Goal: Task Accomplishment & Management: Manage account settings

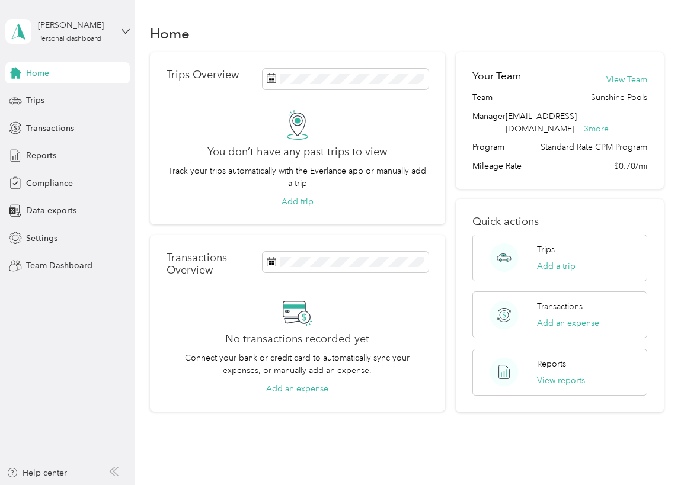
click at [50, 281] on aside "[PERSON_NAME] Personal dashboard Home Trips Transactions Reports Compliance Dat…" at bounding box center [67, 242] width 135 height 485
click at [51, 272] on div "Team Dashboard" at bounding box center [67, 265] width 124 height 21
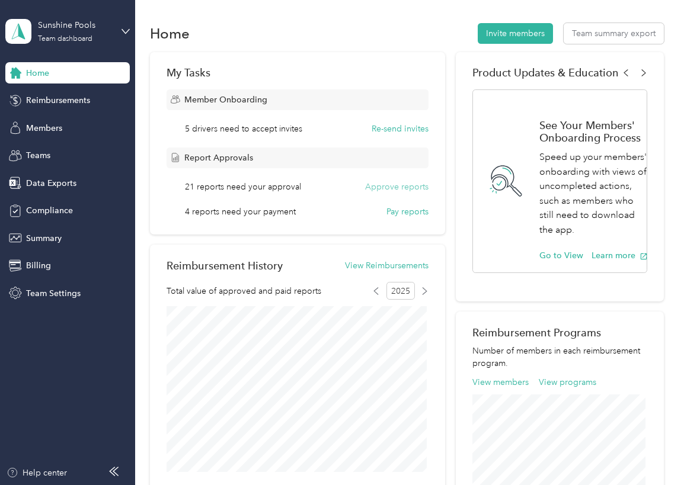
click at [391, 188] on button "Approve reports" at bounding box center [396, 187] width 63 height 12
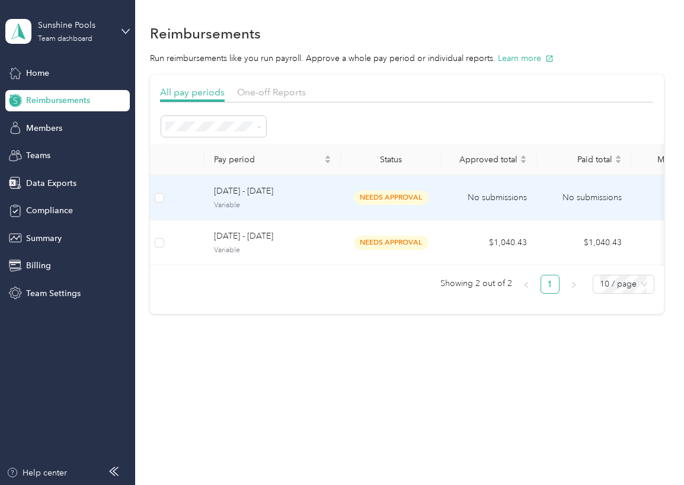
click at [284, 209] on span "Variable" at bounding box center [272, 205] width 117 height 11
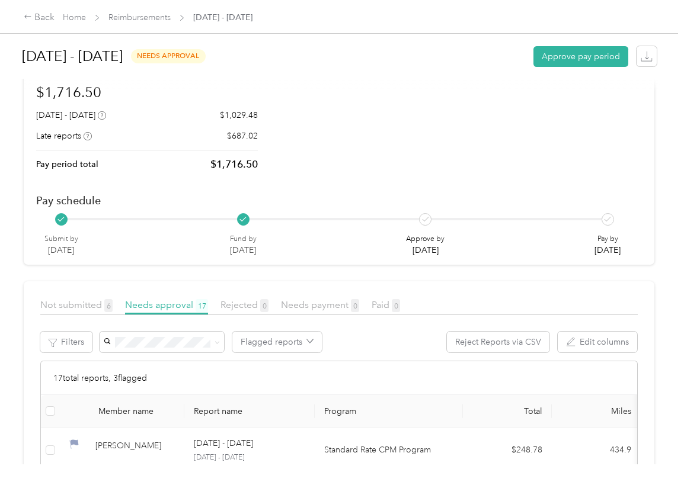
scroll to position [296, 0]
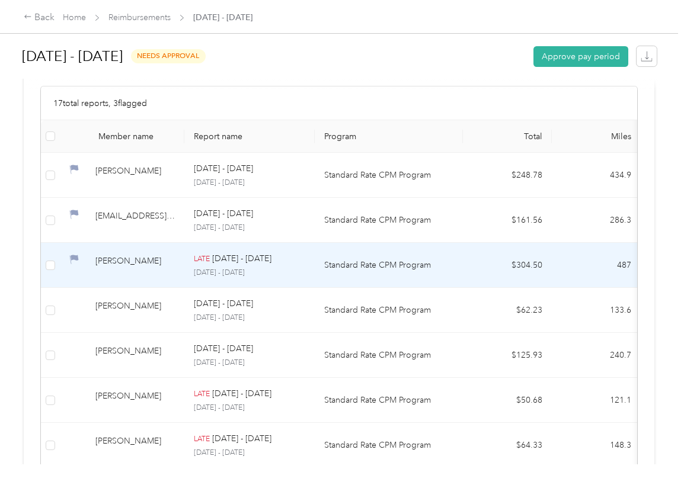
click at [271, 257] on p "[DATE] - [DATE]" at bounding box center [241, 258] width 59 height 13
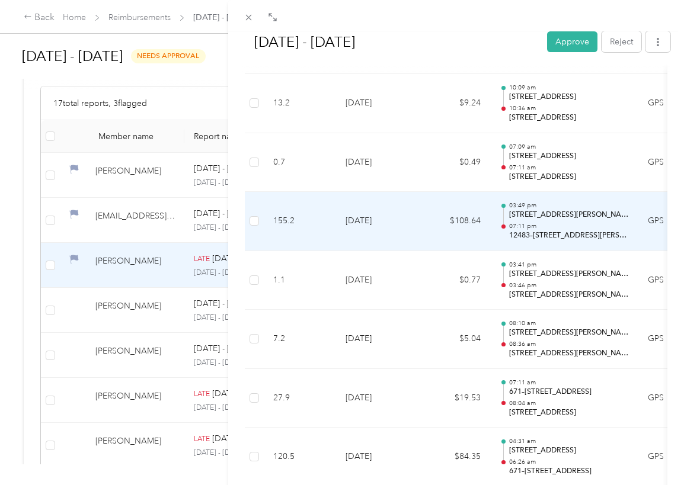
scroll to position [652, 0]
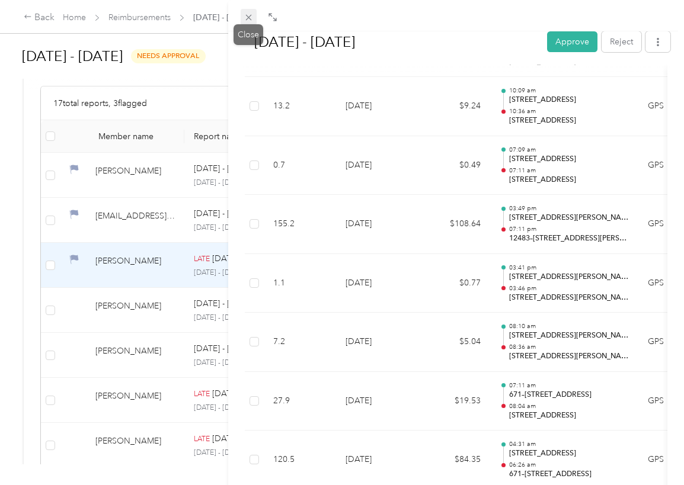
click at [244, 15] on icon at bounding box center [249, 17] width 10 height 10
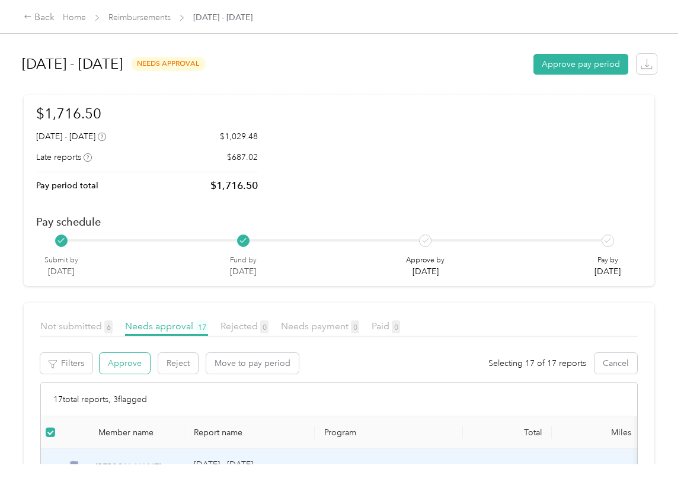
click at [126, 364] on button "Approve" at bounding box center [125, 363] width 50 height 21
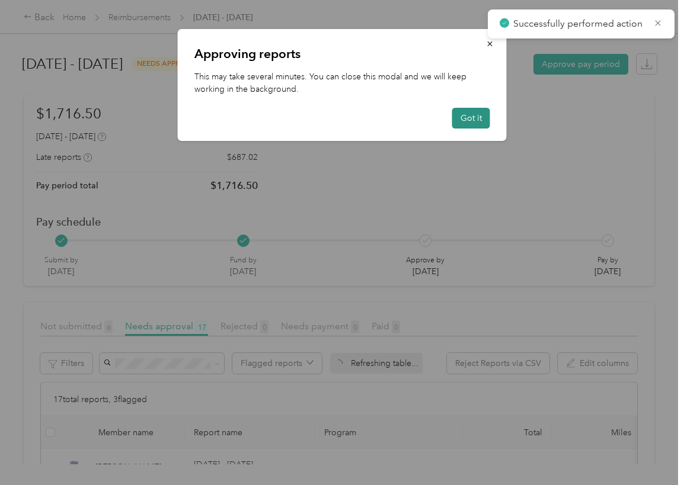
click at [483, 120] on button "Got it" at bounding box center [471, 118] width 38 height 21
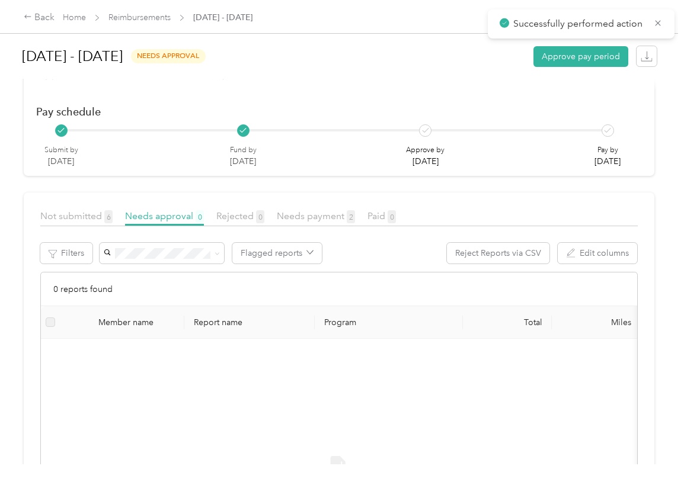
scroll to position [119, 0]
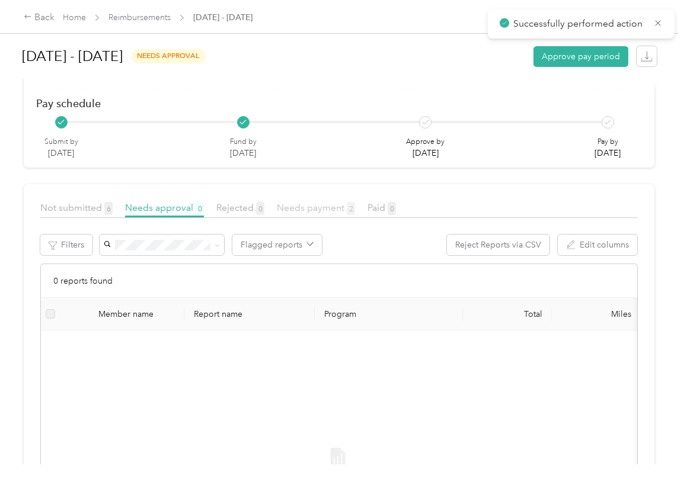
click at [320, 210] on span "Needs payment 2" at bounding box center [316, 207] width 78 height 11
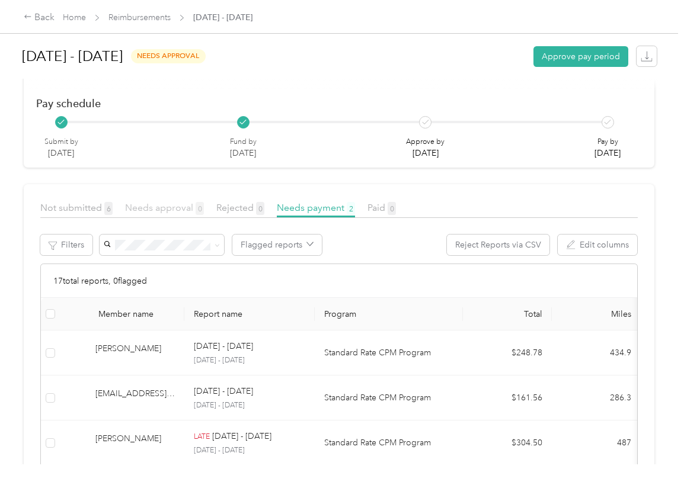
click at [170, 204] on span "Needs approval 0" at bounding box center [164, 207] width 79 height 11
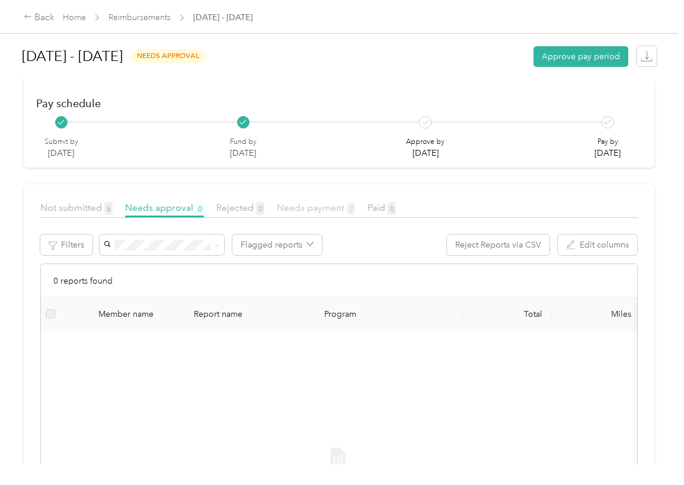
click at [306, 212] on span "Needs payment 2" at bounding box center [316, 207] width 78 height 11
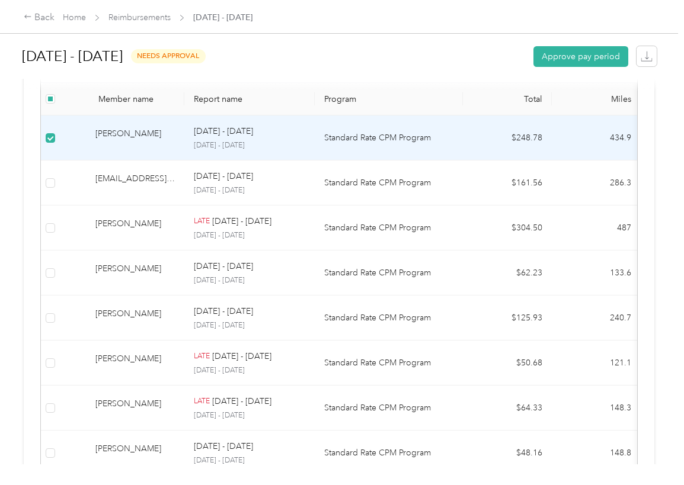
scroll to position [112, 0]
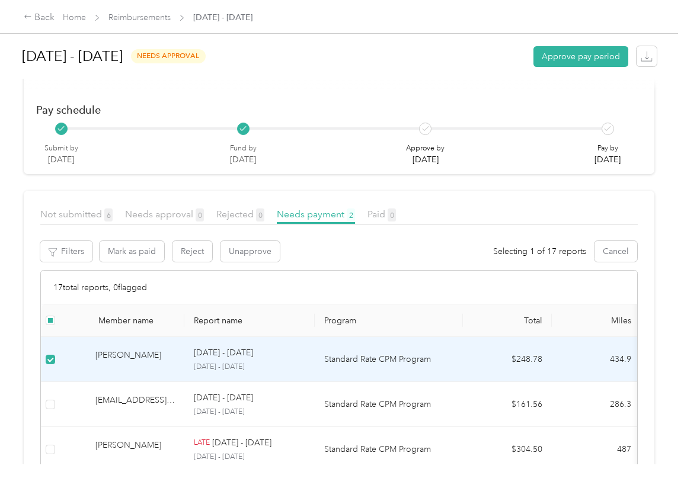
click at [358, 358] on p "Standard Rate CPM Program" at bounding box center [388, 359] width 129 height 13
click at [258, 366] on p "[DATE] - [DATE]" at bounding box center [249, 367] width 111 height 11
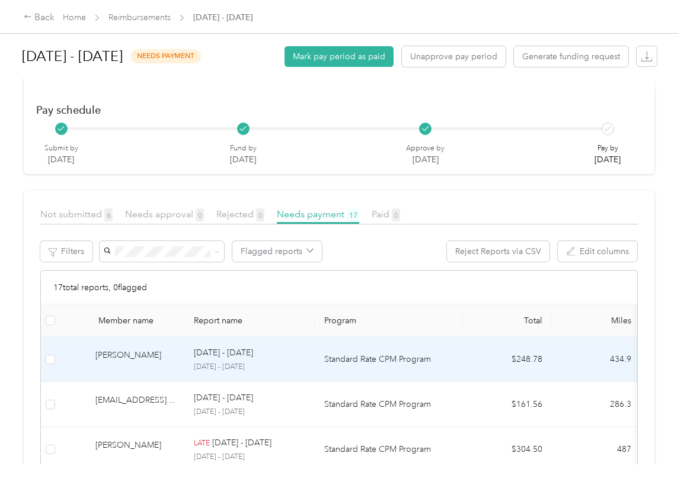
click at [152, 358] on div "[PERSON_NAME]" at bounding box center [134, 359] width 79 height 21
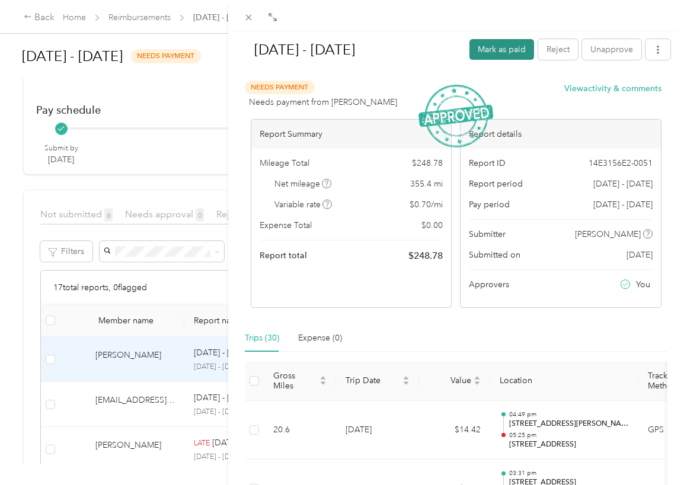
click at [491, 46] on button "Mark as paid" at bounding box center [501, 49] width 65 height 21
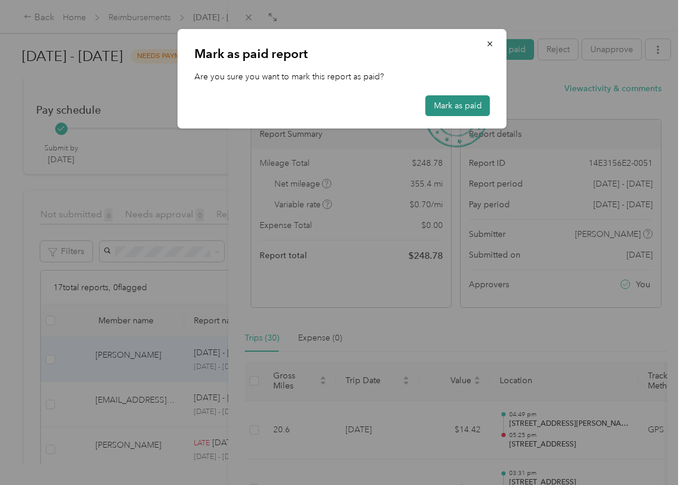
click at [461, 106] on button "Mark as paid" at bounding box center [458, 105] width 65 height 21
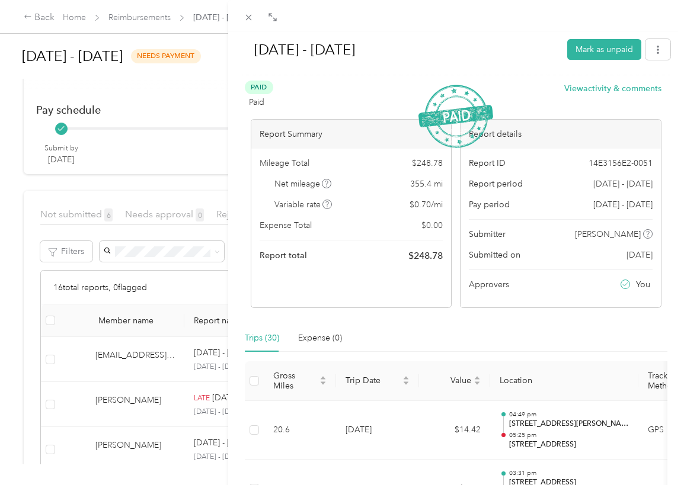
click at [27, 417] on div "[DATE] - [DATE] Mark as unpaid Paid Paid View activity & comments Report Summar…" at bounding box center [342, 242] width 684 height 485
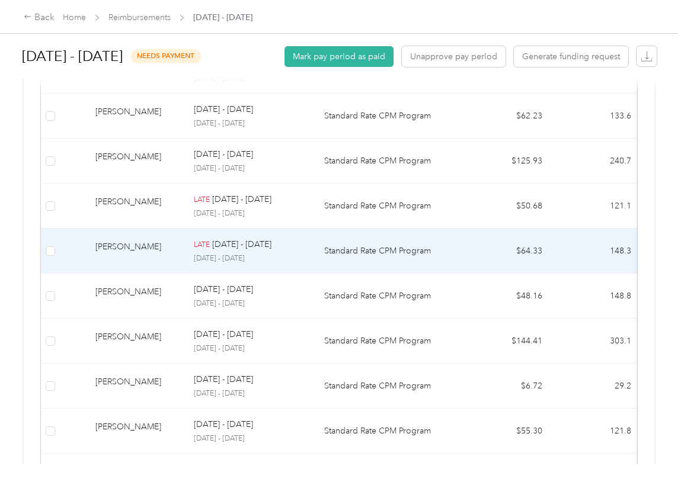
scroll to position [363, 0]
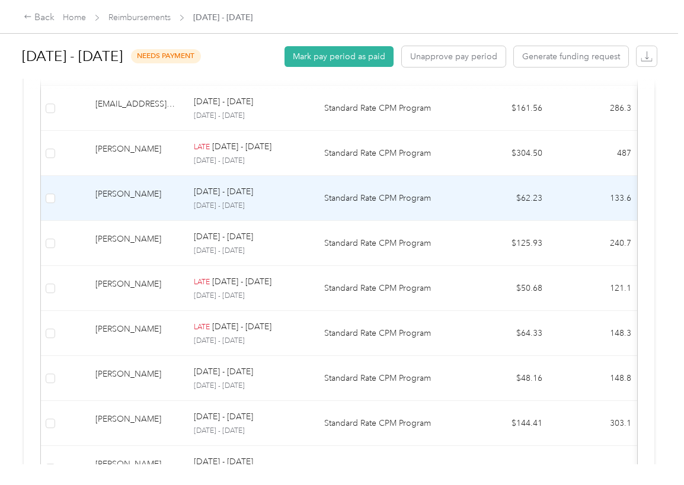
click at [138, 196] on div "[PERSON_NAME]" at bounding box center [134, 198] width 79 height 21
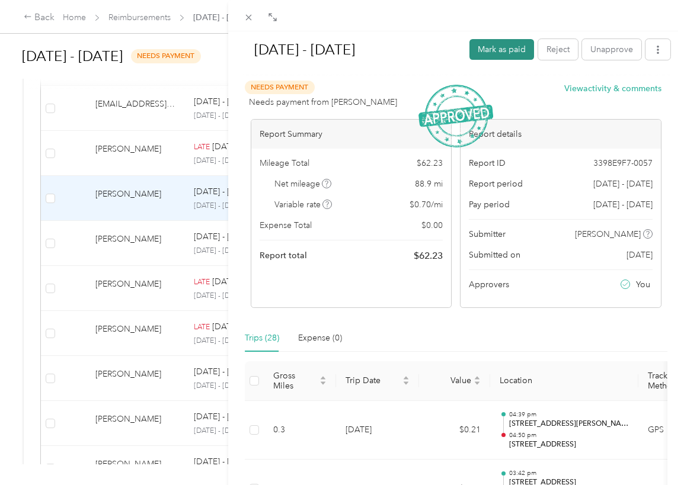
click at [498, 54] on button "Mark as paid" at bounding box center [501, 49] width 65 height 21
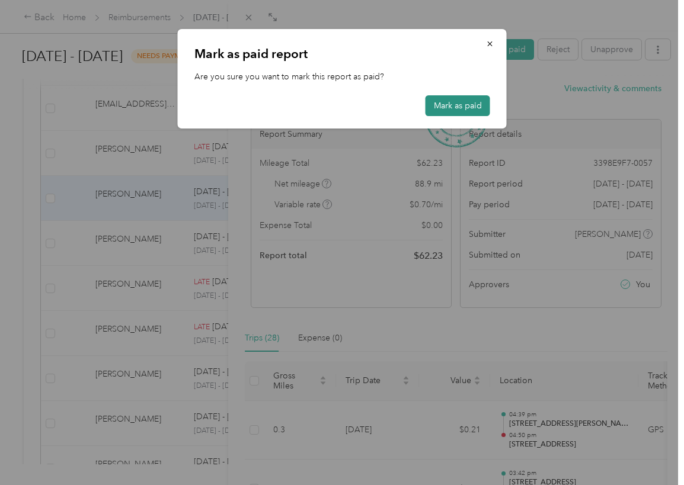
click at [466, 105] on button "Mark as paid" at bounding box center [458, 105] width 65 height 21
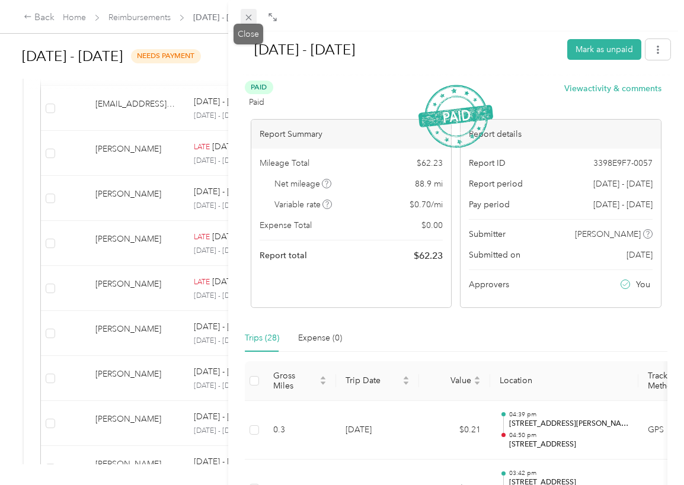
click at [248, 17] on icon at bounding box center [249, 17] width 10 height 10
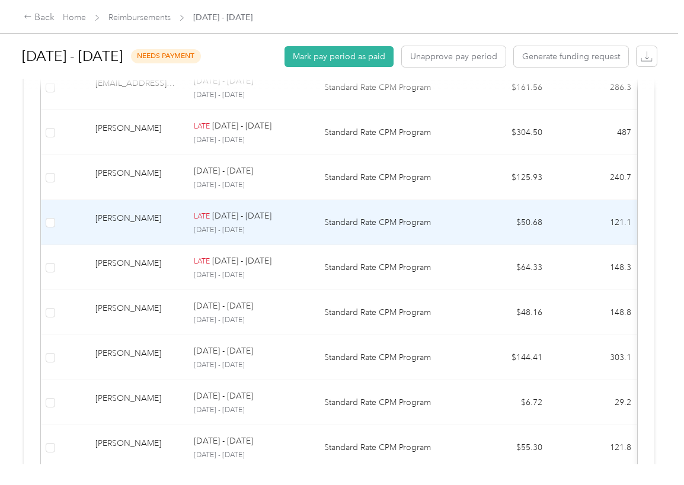
scroll to position [378, 0]
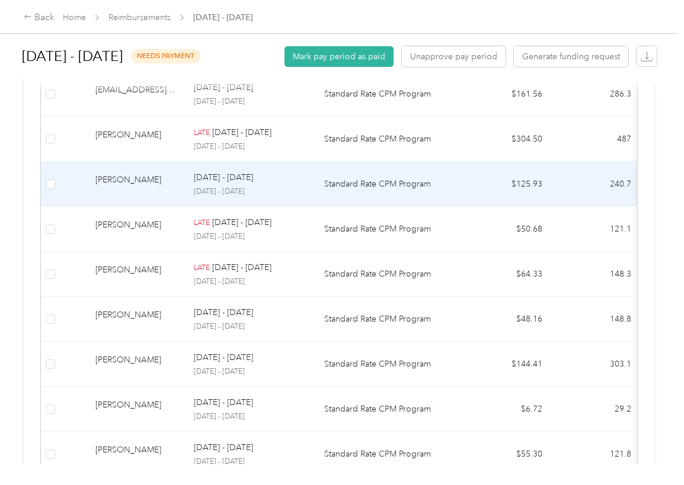
click at [130, 174] on div "[PERSON_NAME]" at bounding box center [134, 184] width 79 height 21
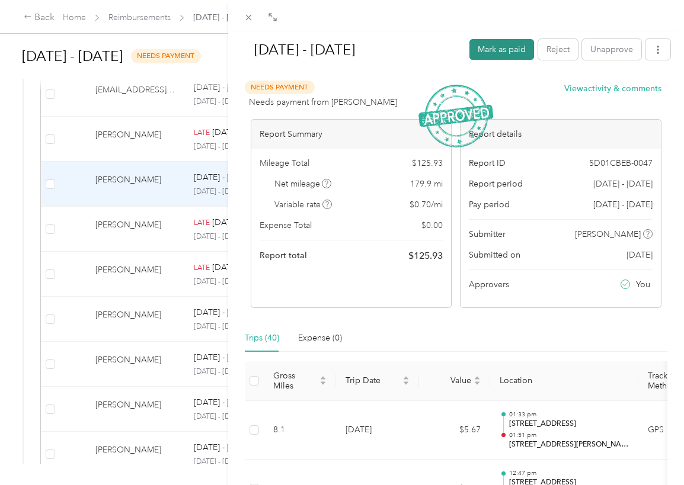
click at [491, 47] on button "Mark as paid" at bounding box center [501, 49] width 65 height 21
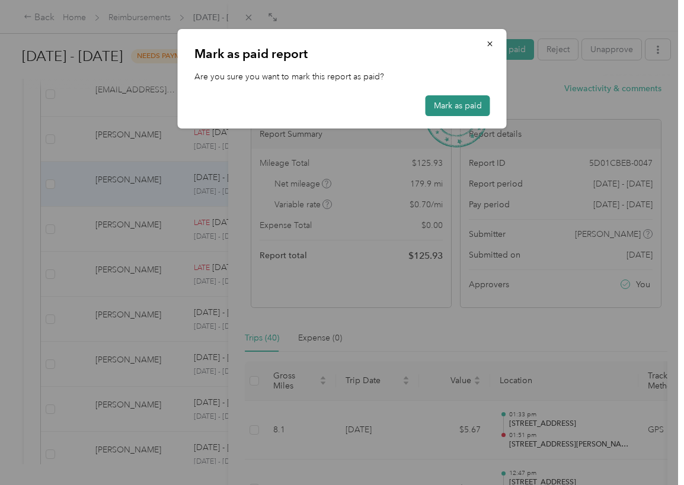
click at [472, 103] on button "Mark as paid" at bounding box center [458, 105] width 65 height 21
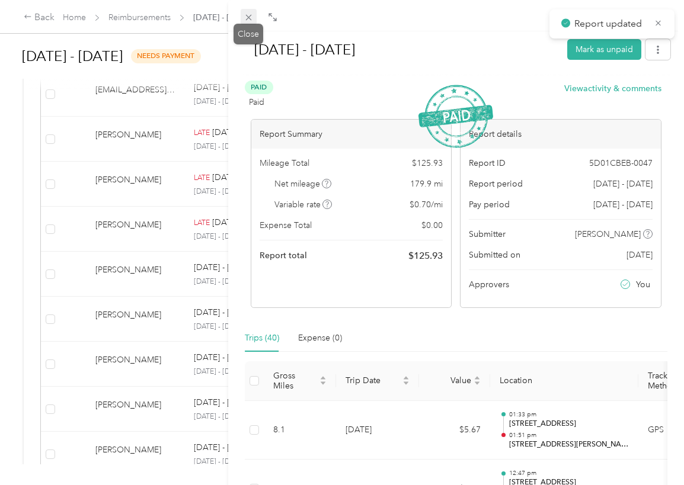
click at [247, 18] on icon at bounding box center [249, 17] width 10 height 10
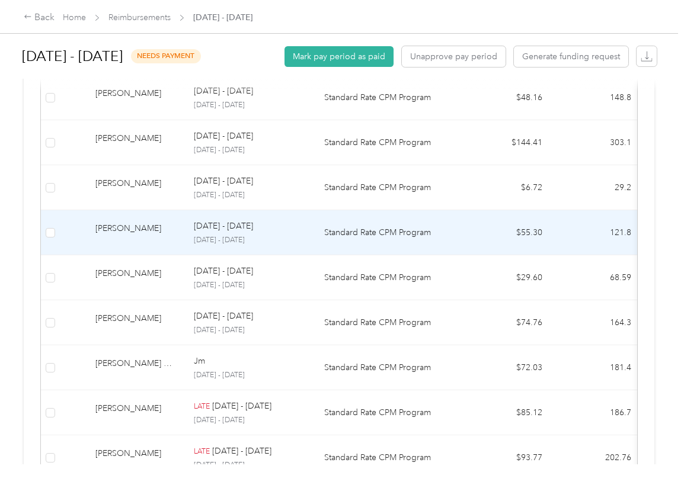
scroll to position [555, 0]
click at [122, 234] on div "[PERSON_NAME]" at bounding box center [134, 231] width 79 height 21
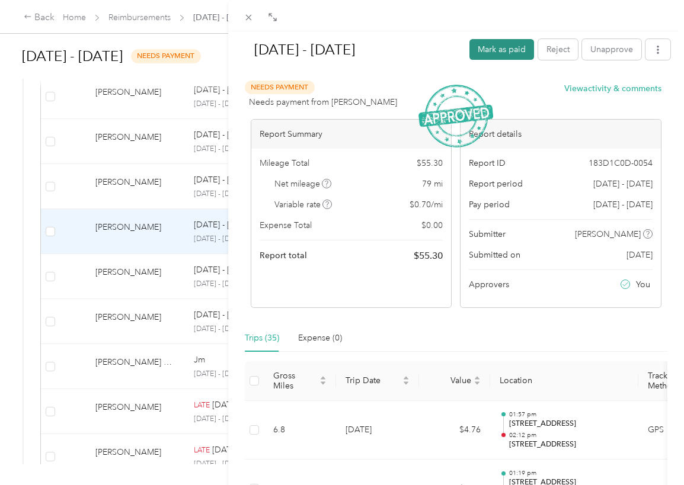
click at [488, 56] on button "Mark as paid" at bounding box center [501, 49] width 65 height 21
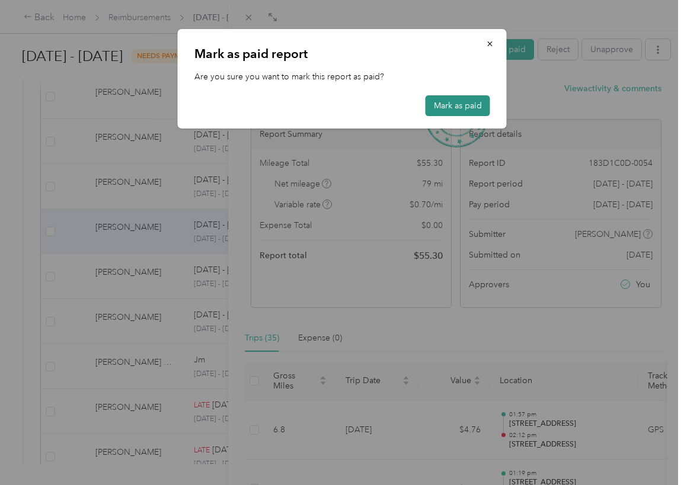
click at [472, 101] on button "Mark as paid" at bounding box center [458, 105] width 65 height 21
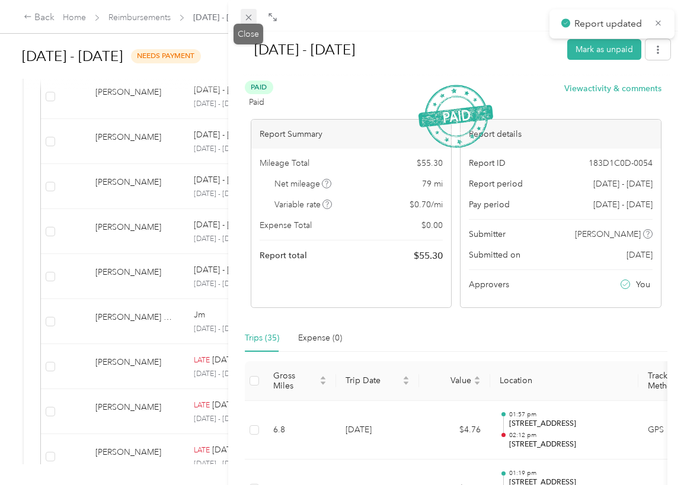
click at [251, 17] on icon at bounding box center [249, 17] width 10 height 10
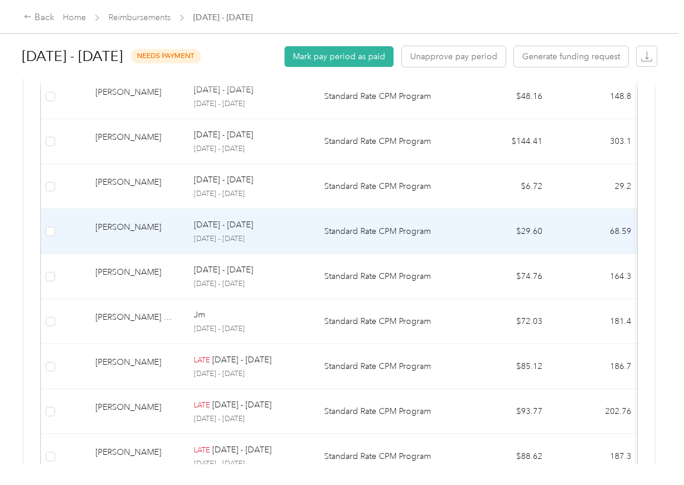
click at [113, 231] on div "[PERSON_NAME]" at bounding box center [134, 231] width 79 height 21
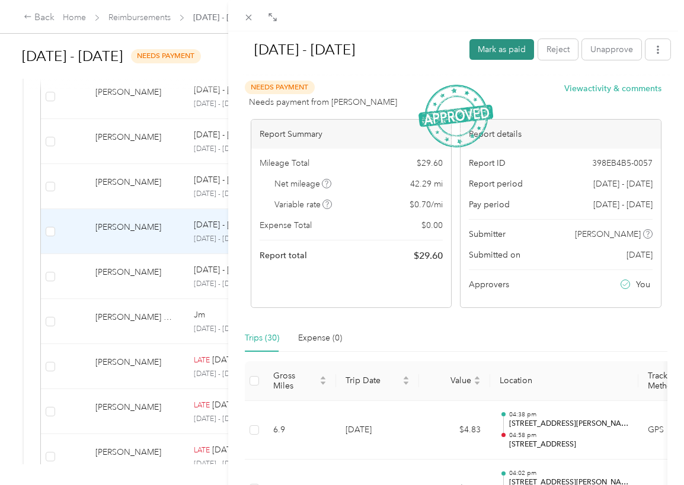
click at [491, 47] on button "Mark as paid" at bounding box center [501, 49] width 65 height 21
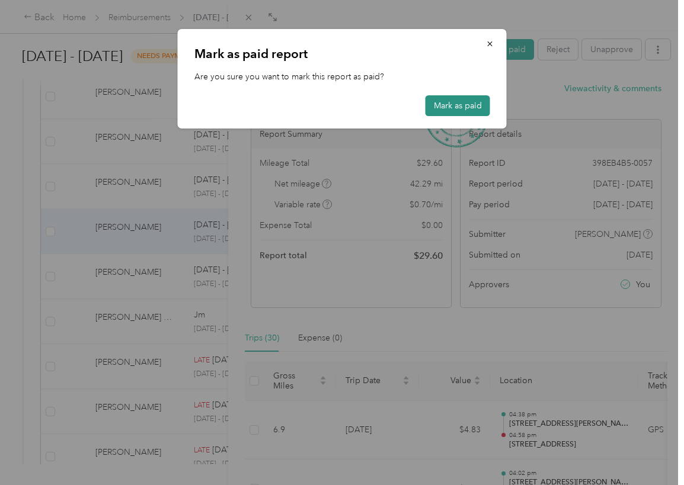
click at [458, 103] on button "Mark as paid" at bounding box center [458, 105] width 65 height 21
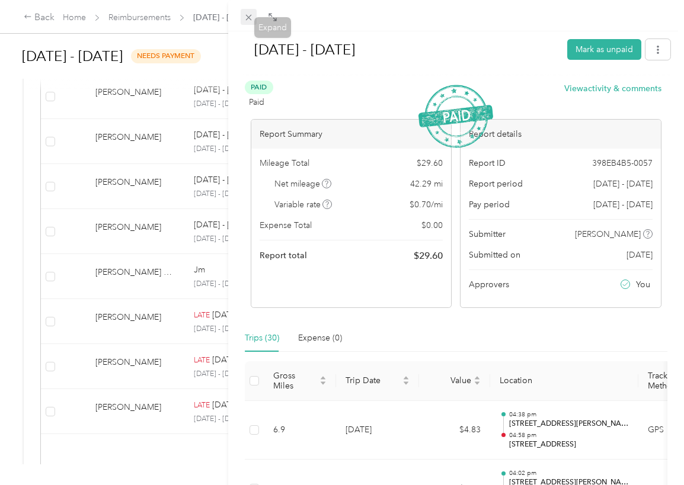
click at [248, 17] on icon at bounding box center [249, 17] width 10 height 10
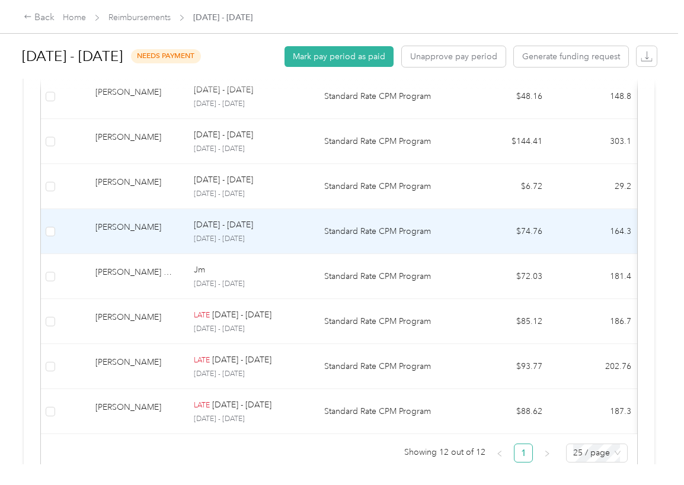
scroll to position [598, 0]
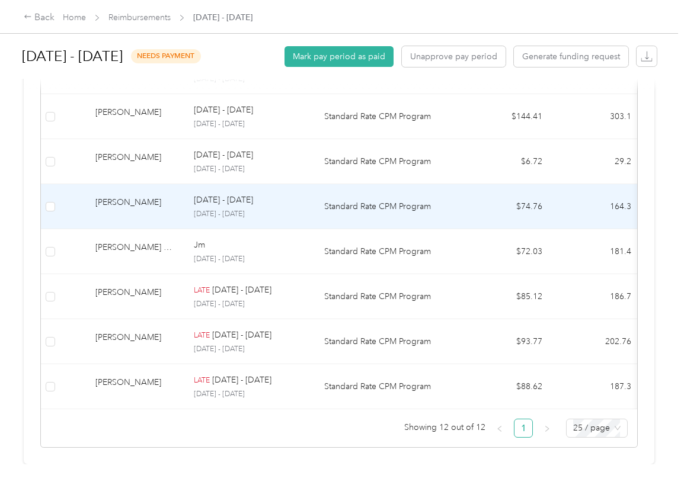
click at [130, 196] on div "[PERSON_NAME]" at bounding box center [134, 206] width 79 height 21
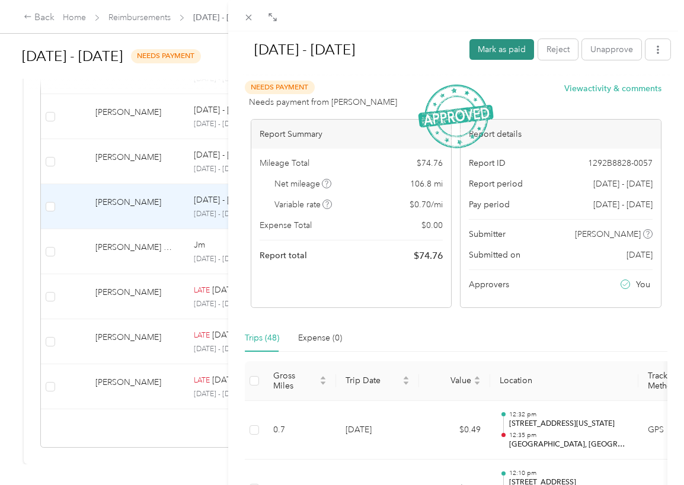
click at [503, 50] on button "Mark as paid" at bounding box center [501, 49] width 65 height 21
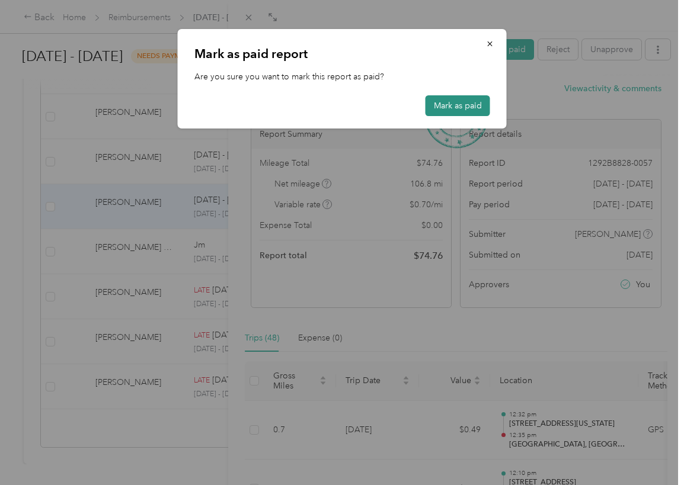
click at [460, 101] on button "Mark as paid" at bounding box center [458, 105] width 65 height 21
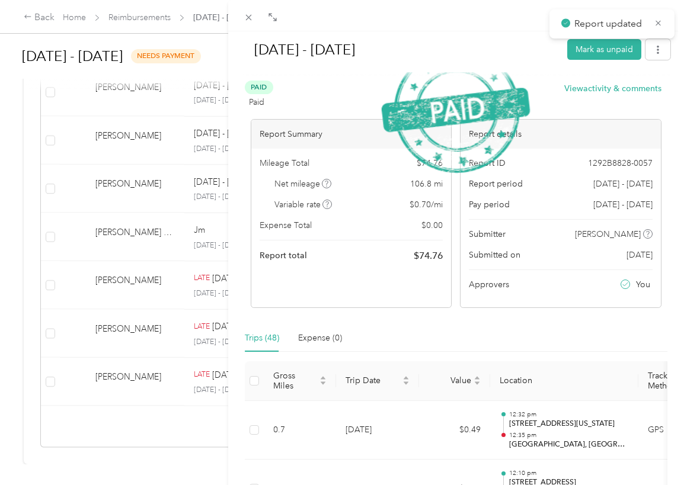
scroll to position [553, 0]
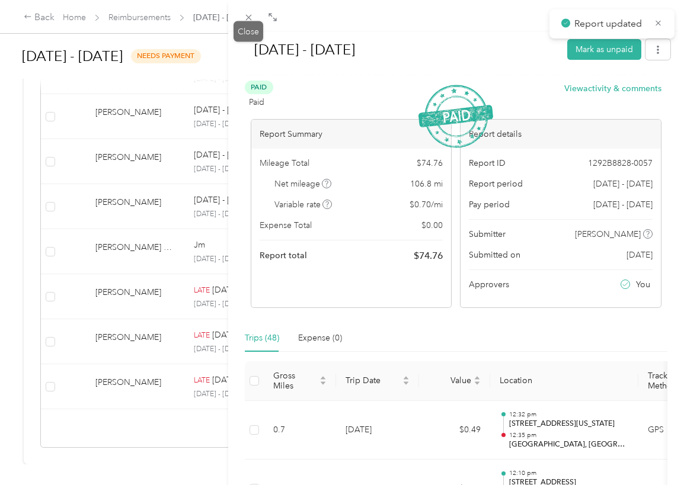
click at [251, 485] on div "[DATE] - [DATE] Mark as unpaid Paid Paid View activity & comments Report Summar…" at bounding box center [339, 485] width 678 height 0
click at [126, 288] on div "[DATE] - [DATE] Mark as unpaid Paid Paid View activity & comments Report Summar…" at bounding box center [342, 242] width 684 height 485
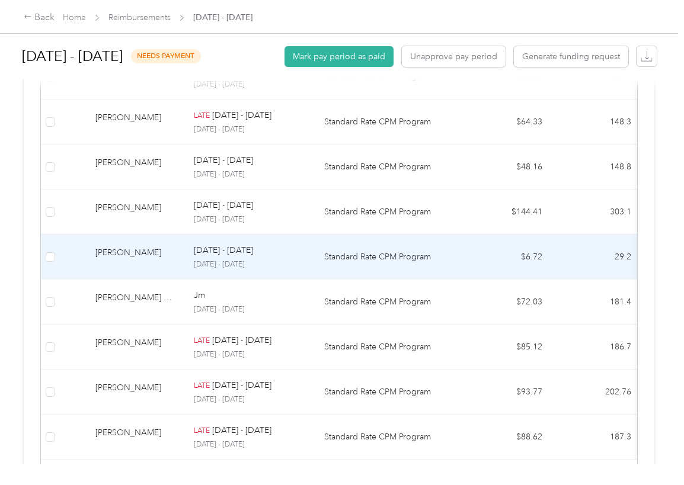
scroll to position [494, 0]
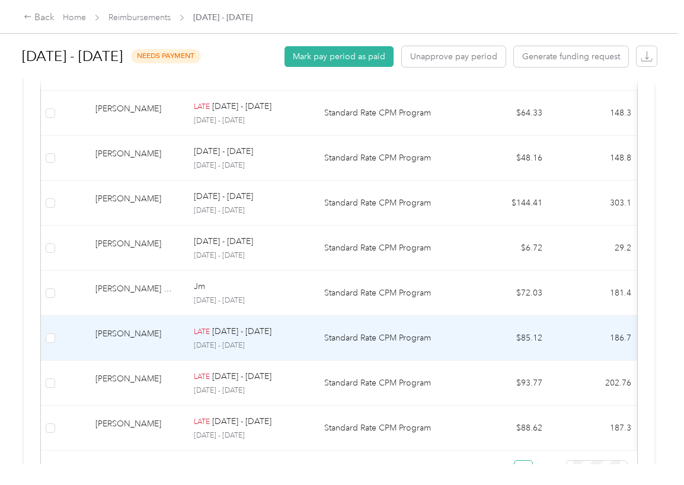
click at [133, 331] on div "[PERSON_NAME]" at bounding box center [134, 338] width 79 height 21
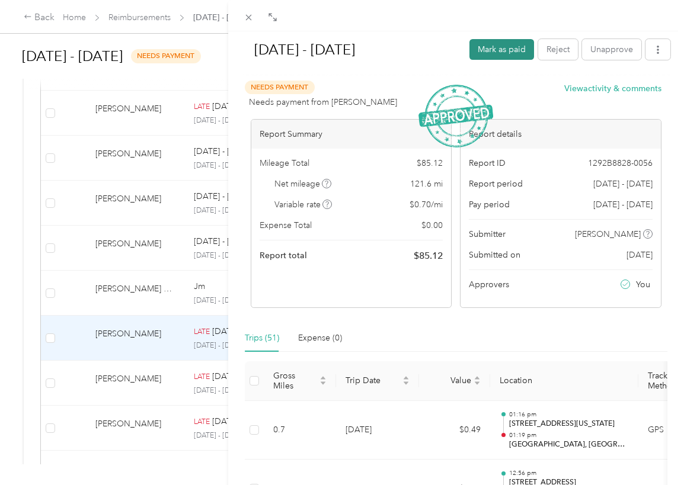
click at [495, 46] on button "Mark as paid" at bounding box center [501, 49] width 65 height 21
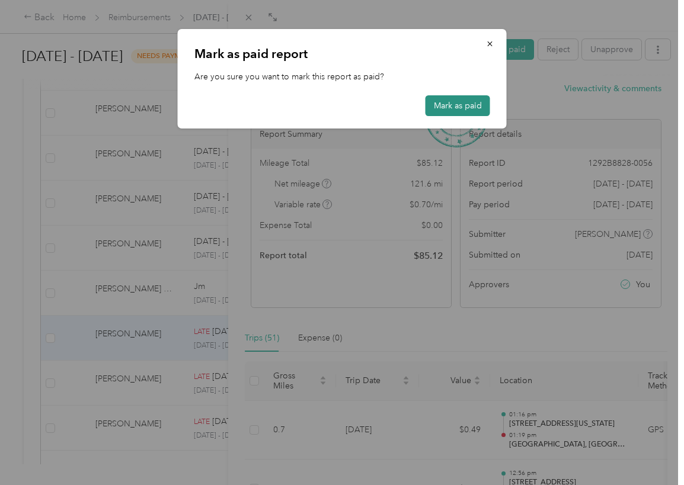
click at [452, 102] on button "Mark as paid" at bounding box center [458, 105] width 65 height 21
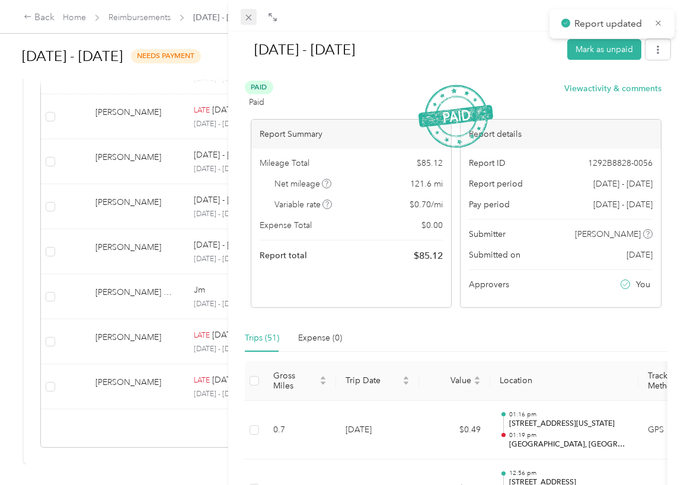
click at [248, 16] on icon at bounding box center [249, 17] width 10 height 10
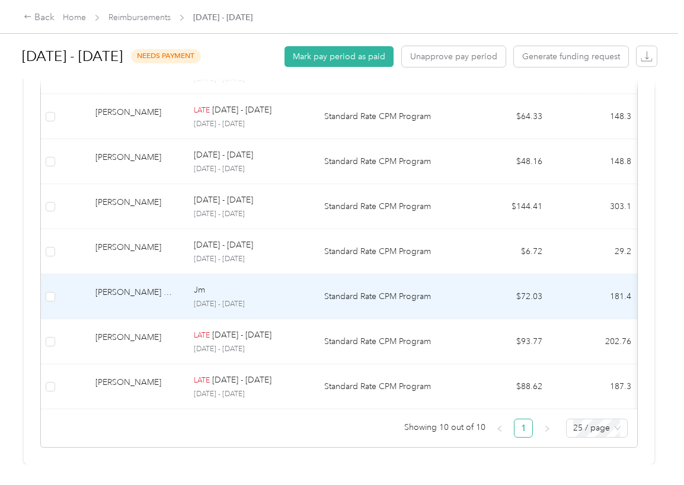
click at [115, 289] on div "[PERSON_NAME] Mercedes" at bounding box center [134, 296] width 79 height 21
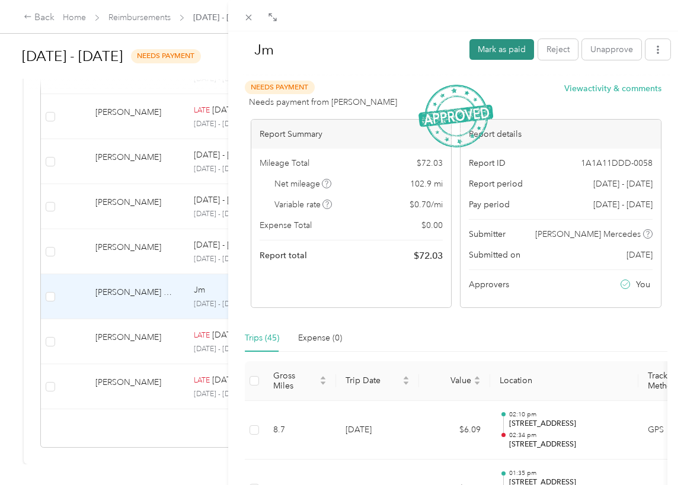
click at [490, 50] on button "Mark as paid" at bounding box center [501, 49] width 65 height 21
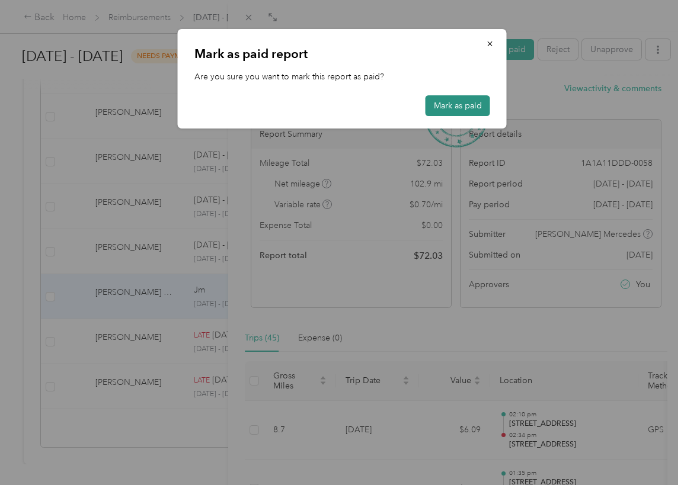
click at [468, 107] on button "Mark as paid" at bounding box center [458, 105] width 65 height 21
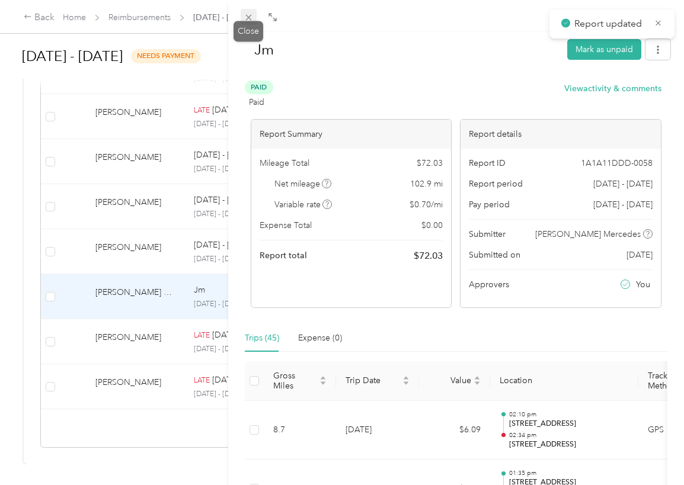
scroll to position [463, 0]
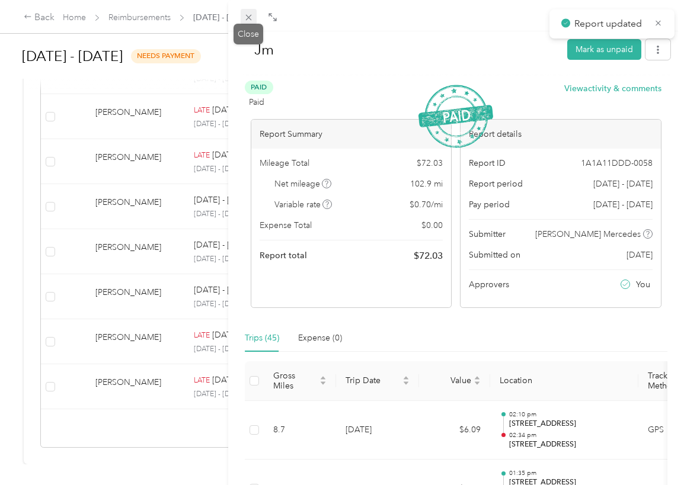
click at [247, 18] on icon at bounding box center [249, 17] width 10 height 10
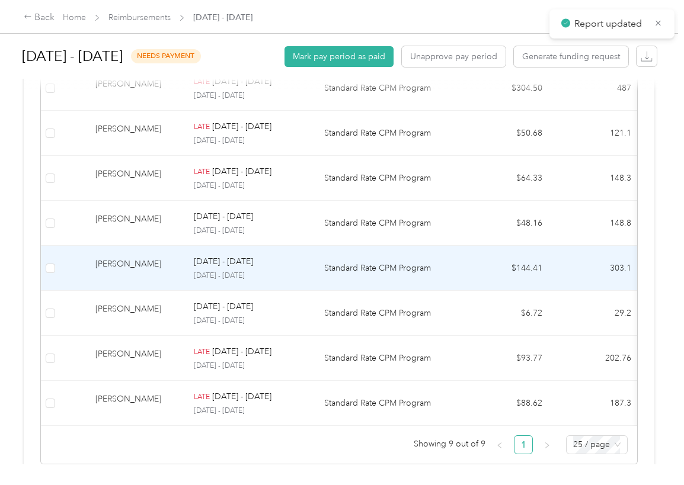
scroll to position [404, 0]
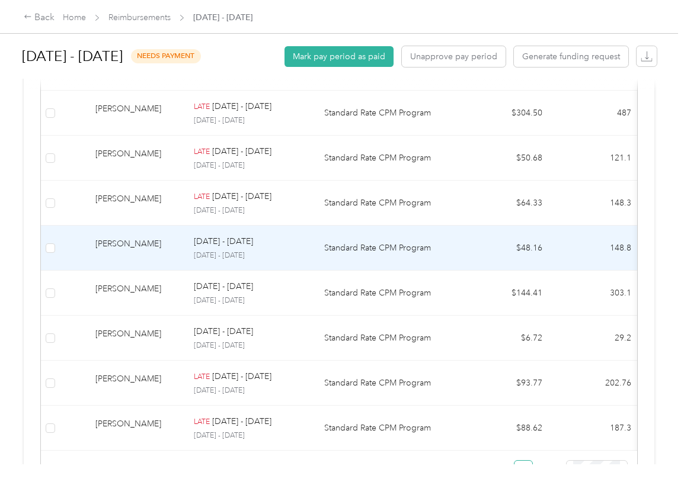
click at [129, 239] on div "[PERSON_NAME]" at bounding box center [134, 248] width 79 height 21
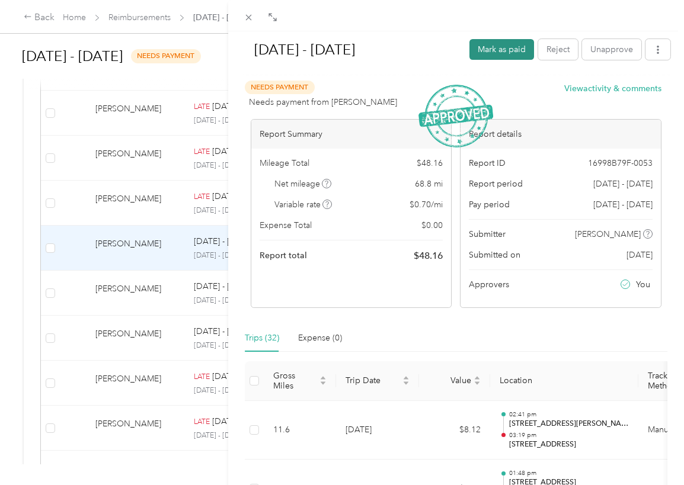
click at [497, 49] on button "Mark as paid" at bounding box center [501, 49] width 65 height 21
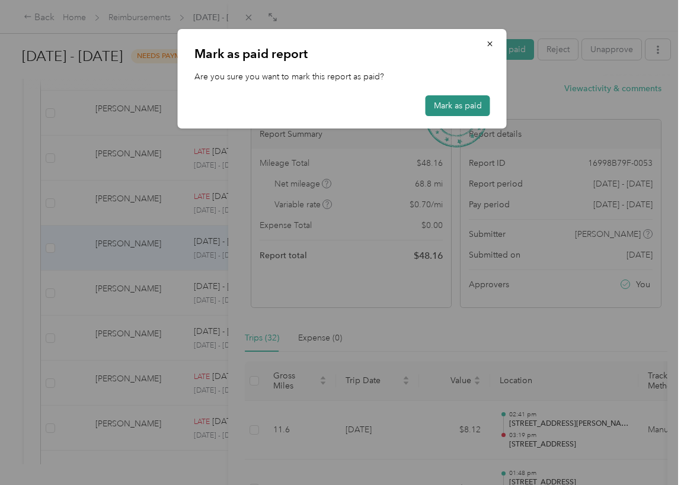
click at [470, 104] on button "Mark as paid" at bounding box center [458, 105] width 65 height 21
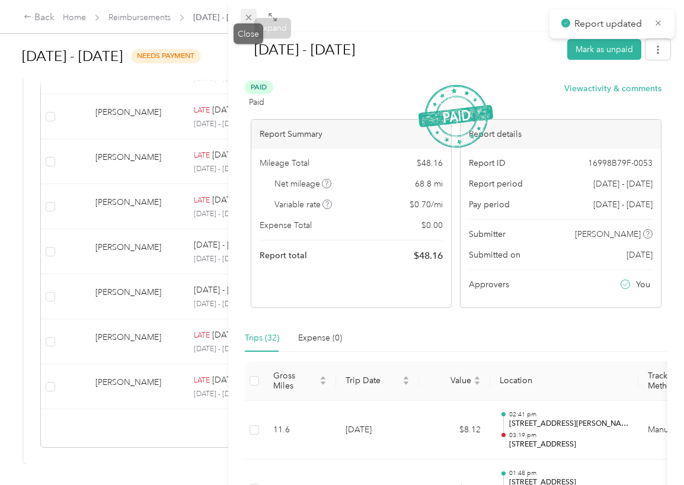
click at [250, 14] on icon at bounding box center [249, 17] width 10 height 10
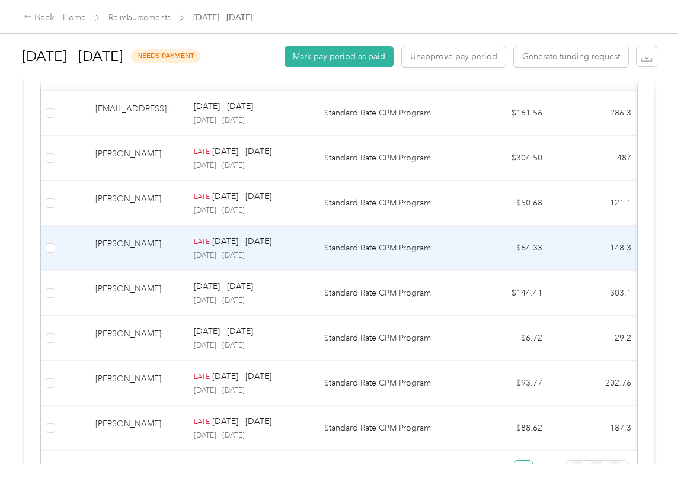
scroll to position [299, 0]
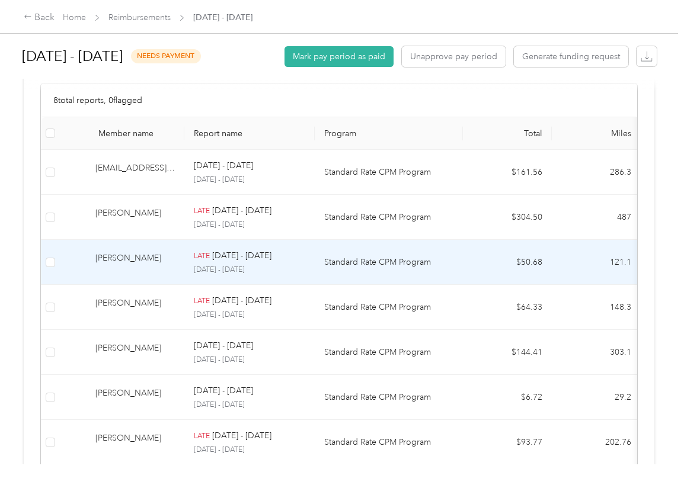
click at [146, 266] on div "[PERSON_NAME]" at bounding box center [134, 262] width 79 height 21
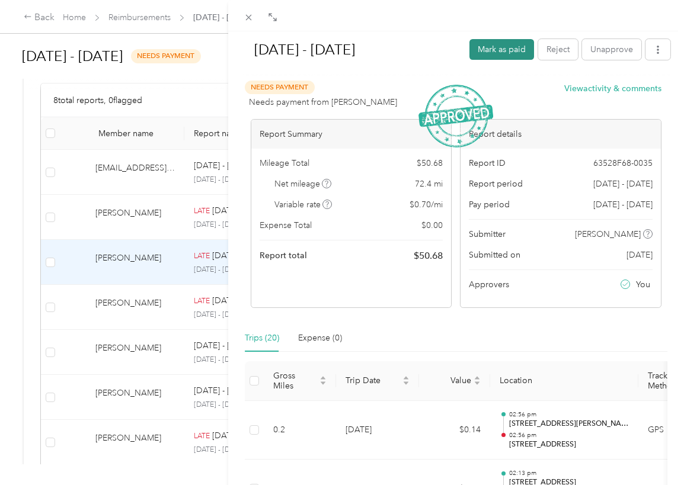
click at [491, 50] on button "Mark as paid" at bounding box center [501, 49] width 65 height 21
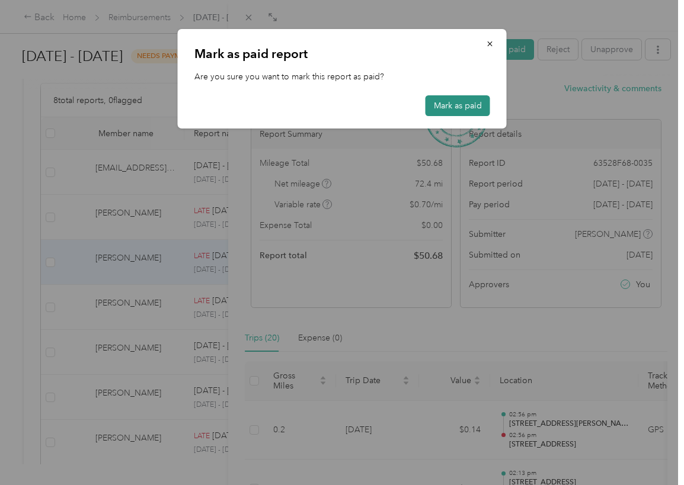
click at [462, 106] on button "Mark as paid" at bounding box center [458, 105] width 65 height 21
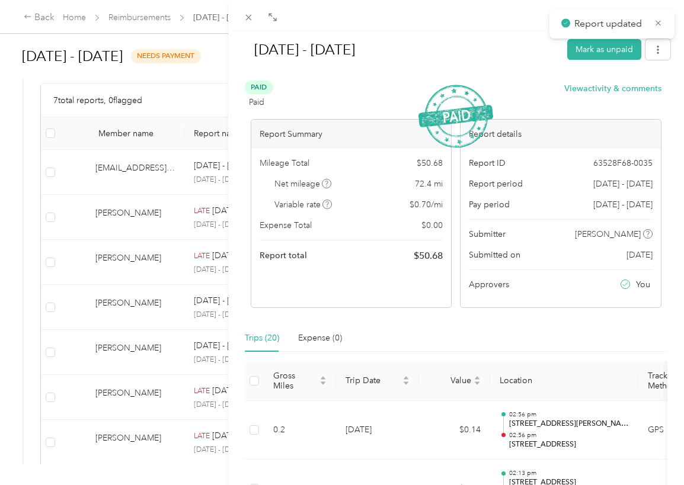
click at [146, 264] on div "[DATE] - [DATE] Mark as unpaid Paid Paid View activity & comments Report Summar…" at bounding box center [342, 242] width 684 height 485
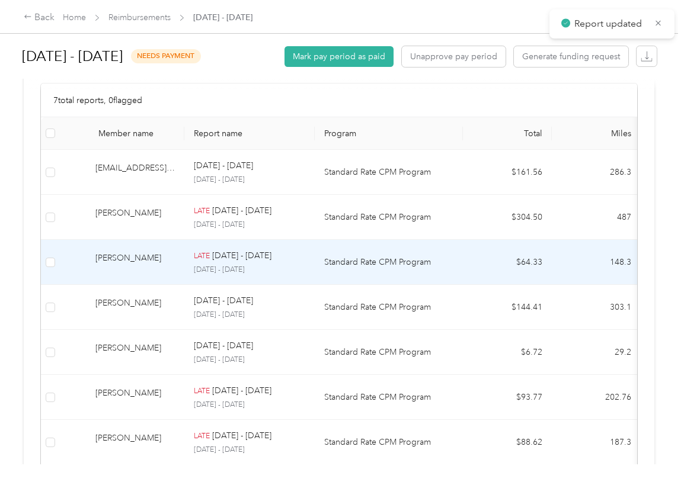
click at [128, 260] on div "[PERSON_NAME]" at bounding box center [134, 262] width 79 height 21
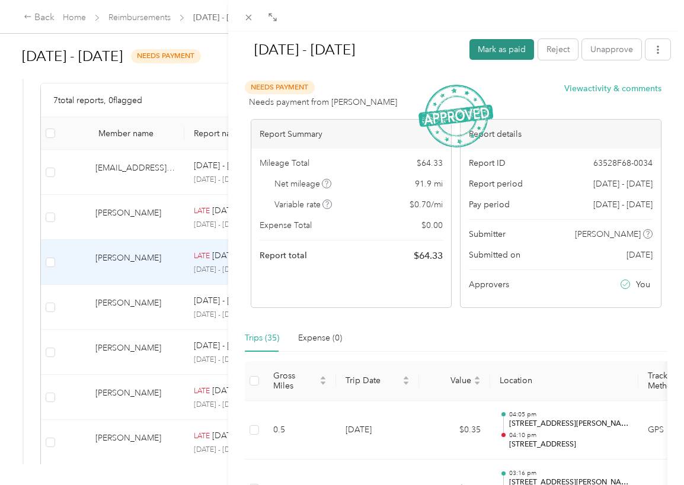
click at [494, 49] on button "Mark as paid" at bounding box center [501, 49] width 65 height 21
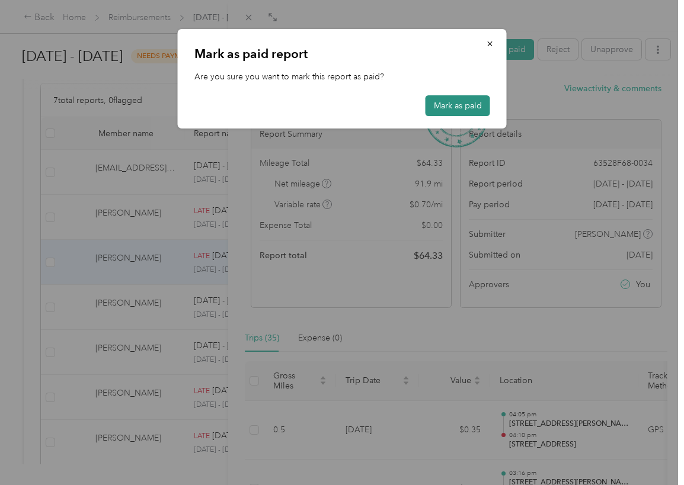
click at [447, 105] on button "Mark as paid" at bounding box center [458, 105] width 65 height 21
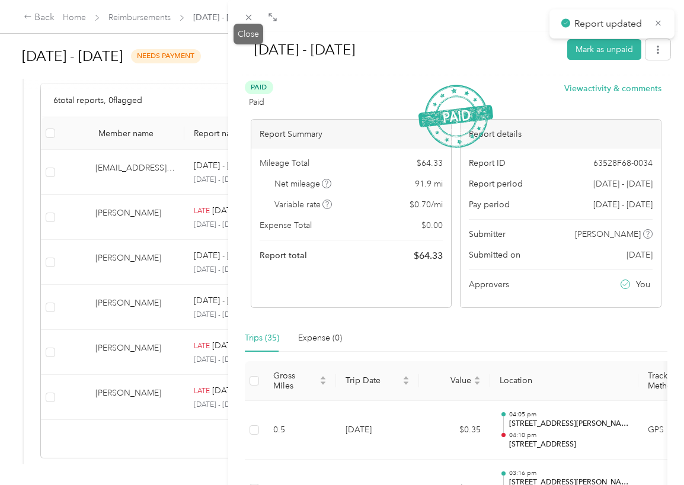
click at [254, 18] on span at bounding box center [249, 17] width 17 height 17
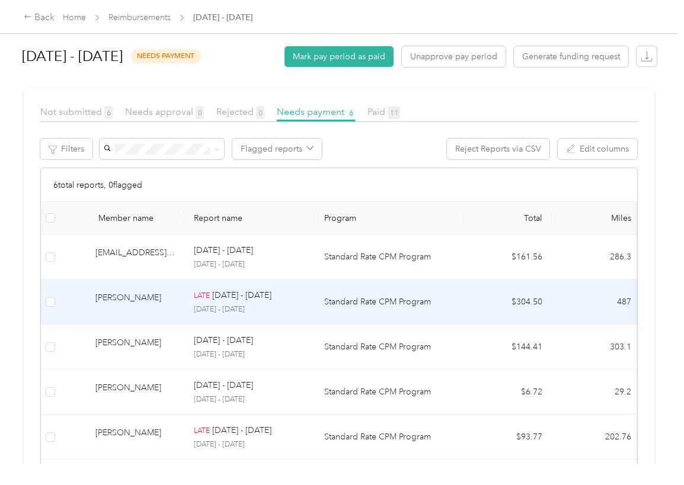
scroll to position [209, 0]
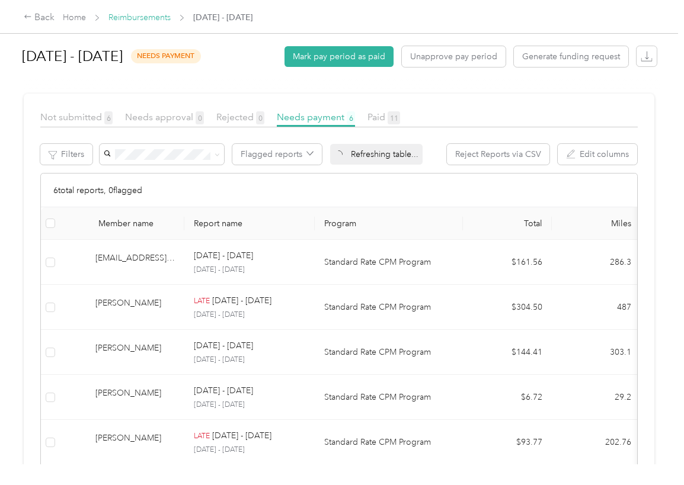
click at [157, 17] on link "Reimbursements" at bounding box center [139, 17] width 62 height 10
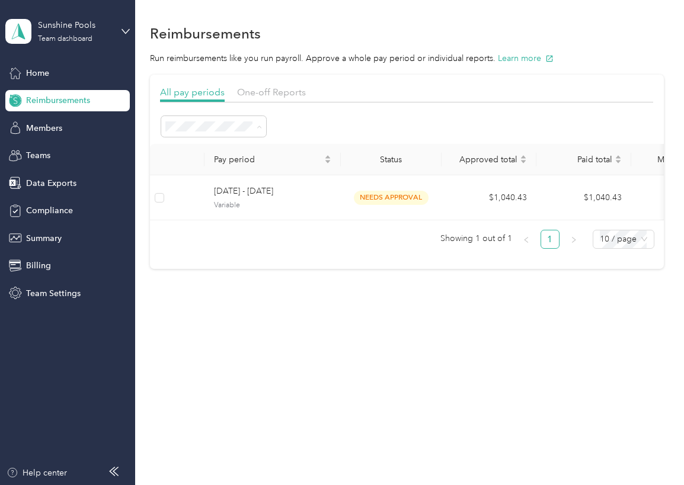
click at [171, 183] on li "Open" at bounding box center [214, 190] width 105 height 21
click at [222, 230] on div "Approved" at bounding box center [214, 232] width 88 height 12
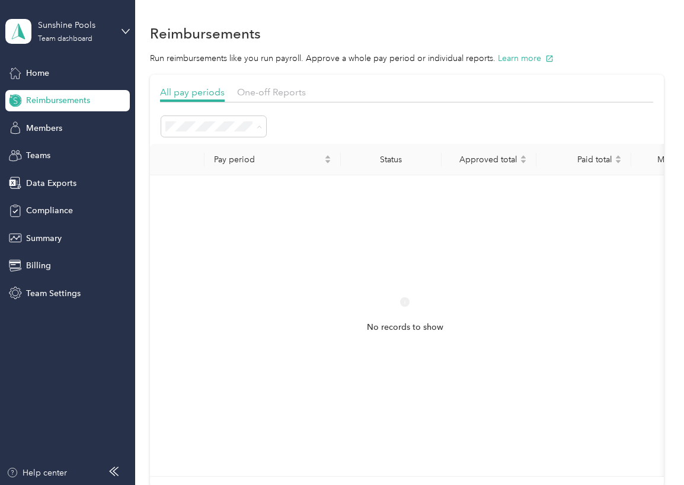
click at [224, 252] on span "Needs payment" at bounding box center [200, 253] width 60 height 10
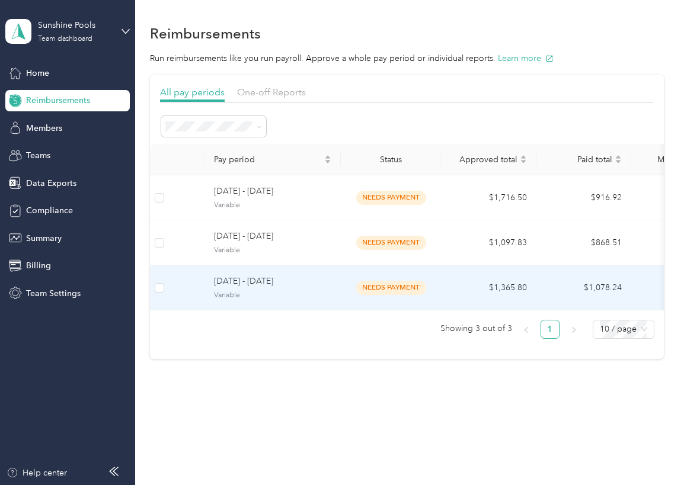
click at [264, 282] on span "[DATE] - [DATE]" at bounding box center [272, 281] width 117 height 13
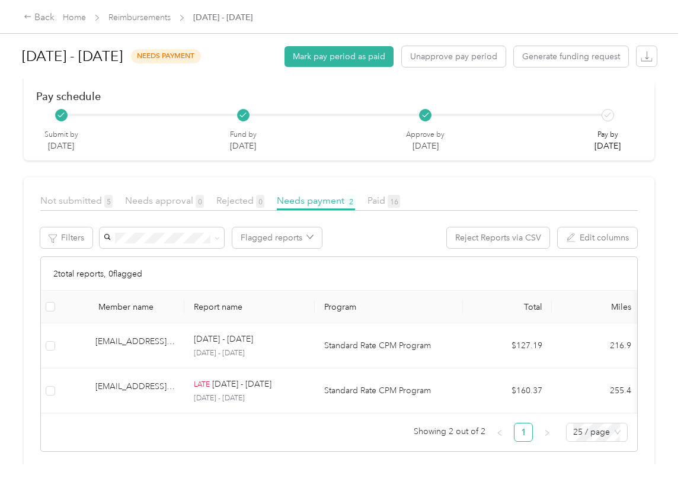
scroll to position [148, 0]
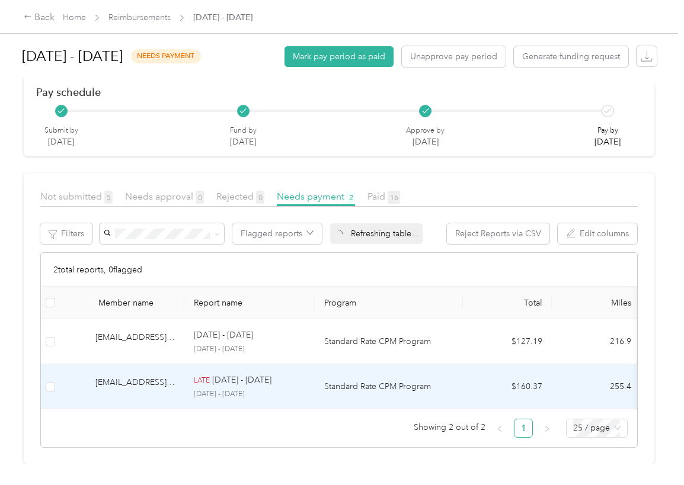
click at [218, 389] on p "[DATE] - [DATE]" at bounding box center [249, 394] width 111 height 11
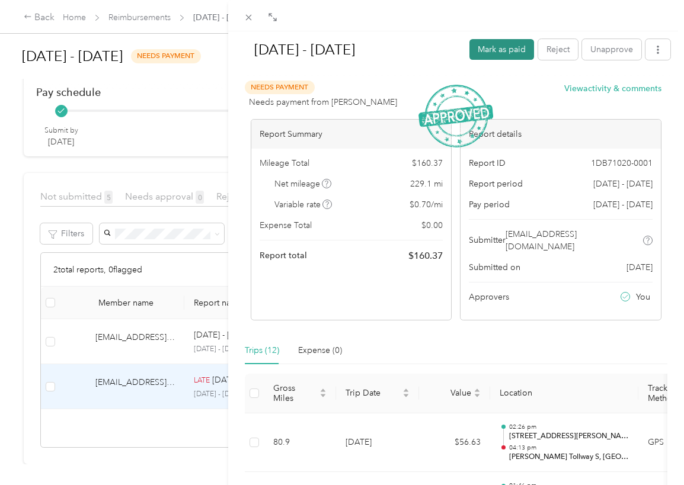
click at [491, 44] on button "Mark as paid" at bounding box center [501, 49] width 65 height 21
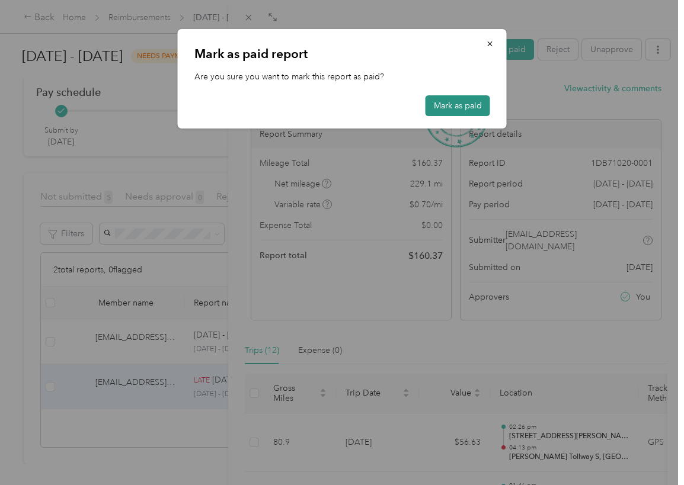
click at [461, 108] on button "Mark as paid" at bounding box center [458, 105] width 65 height 21
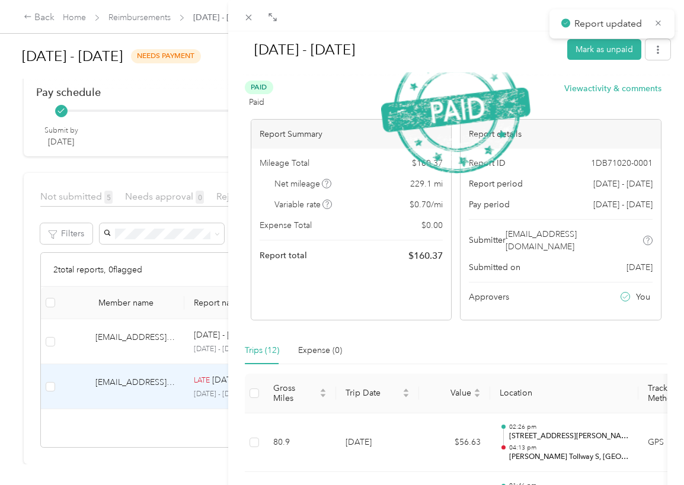
scroll to position [103, 0]
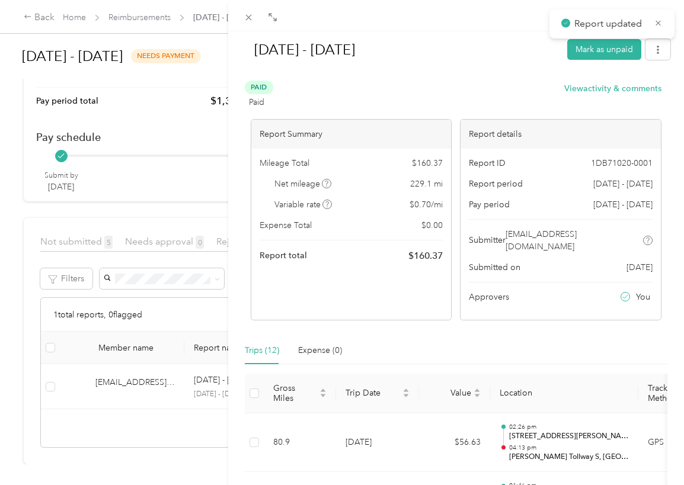
click at [186, 338] on div "[DATE] - [DATE] Mark as unpaid Paid Paid View activity & comments Report Summar…" at bounding box center [342, 242] width 684 height 485
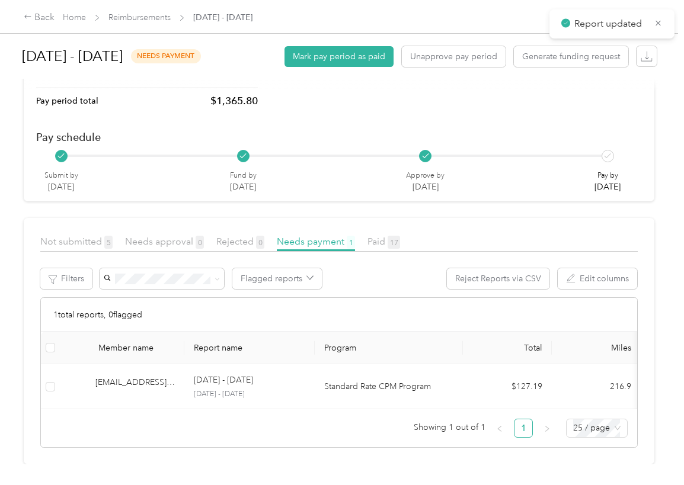
click at [149, 360] on div at bounding box center [342, 242] width 684 height 485
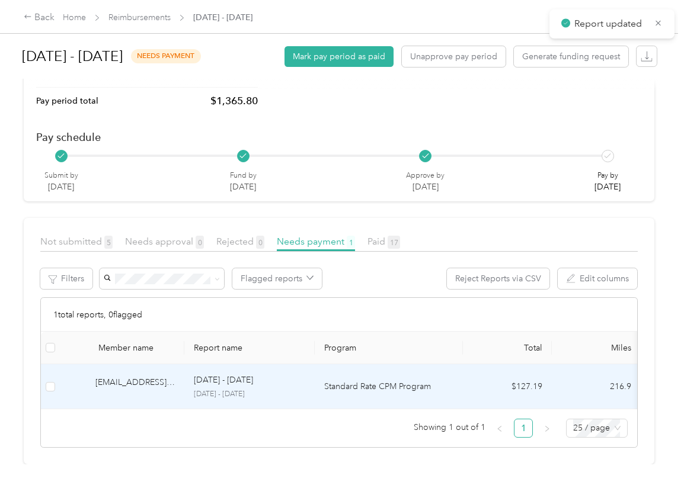
click at [141, 376] on div "[EMAIL_ADDRESS][DOMAIN_NAME]" at bounding box center [134, 386] width 79 height 21
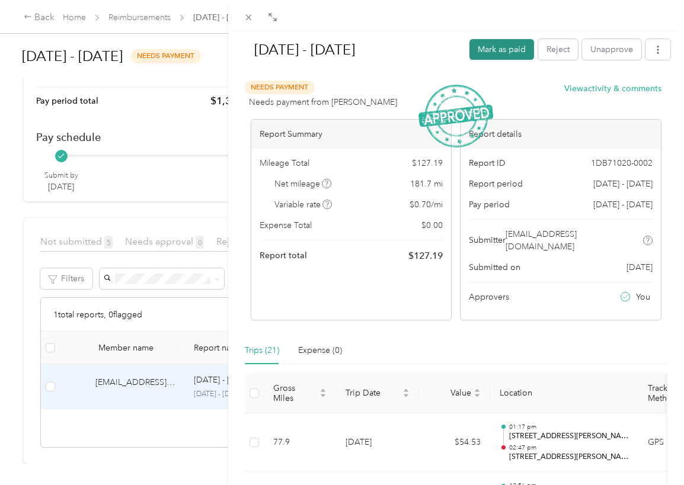
click at [477, 53] on button "Mark as paid" at bounding box center [501, 49] width 65 height 21
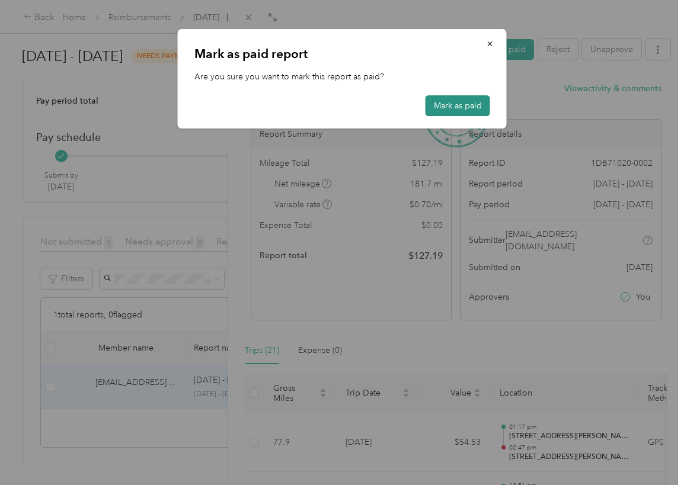
click at [445, 103] on button "Mark as paid" at bounding box center [458, 105] width 65 height 21
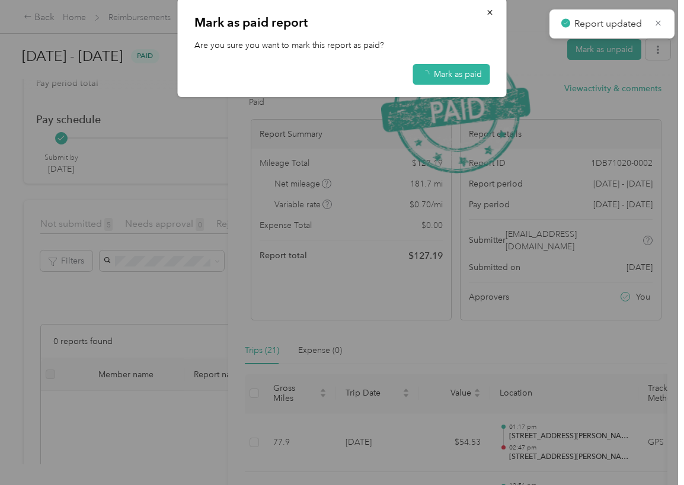
scroll to position [148, 0]
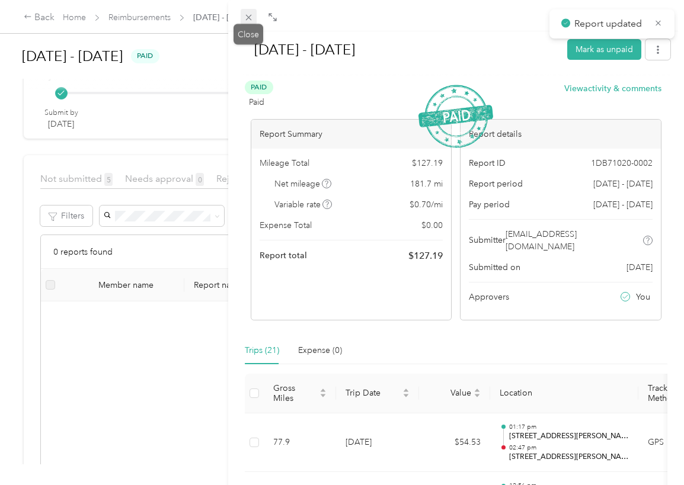
drag, startPoint x: 251, startPoint y: 13, endPoint x: 244, endPoint y: 17, distance: 8.0
click at [251, 13] on icon at bounding box center [249, 17] width 10 height 10
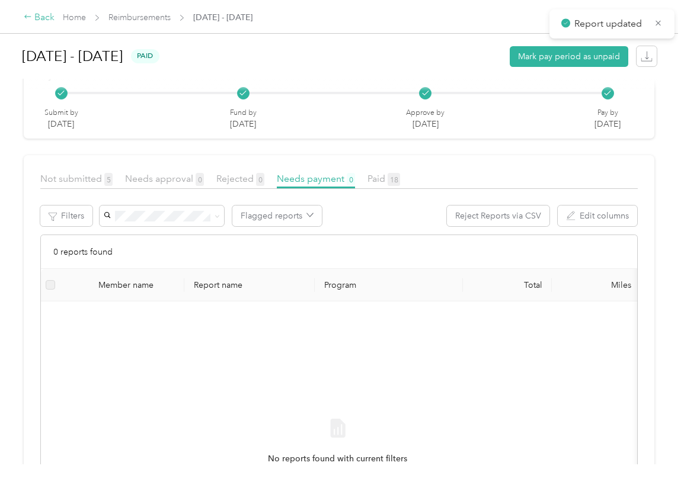
click at [31, 17] on icon at bounding box center [28, 16] width 8 height 8
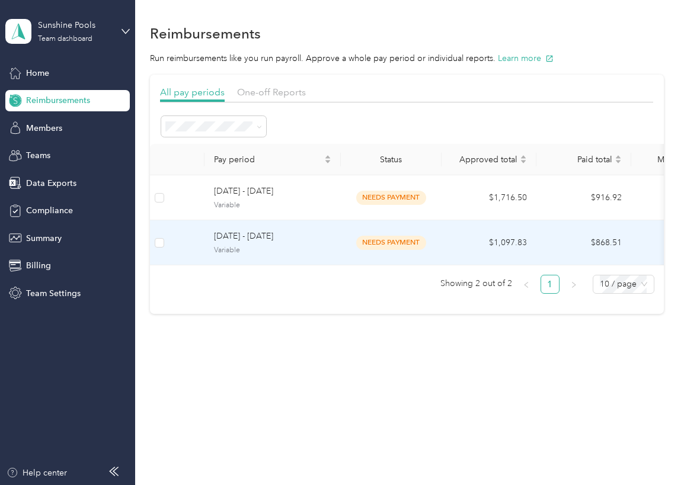
click at [279, 243] on span "[DATE] - [DATE]" at bounding box center [272, 236] width 117 height 13
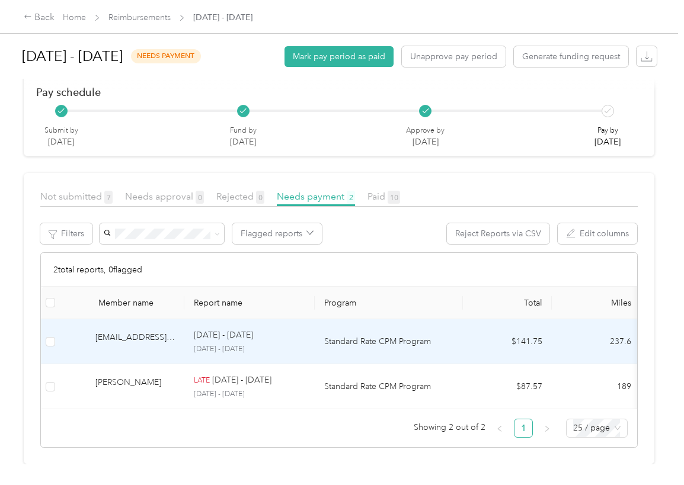
scroll to position [148, 0]
click at [253, 329] on p "[DATE] - [DATE]" at bounding box center [223, 335] width 59 height 13
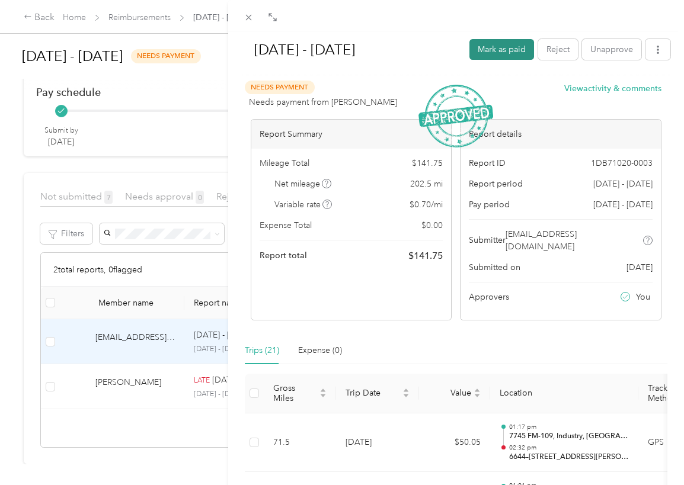
click at [481, 46] on button "Mark as paid" at bounding box center [501, 49] width 65 height 21
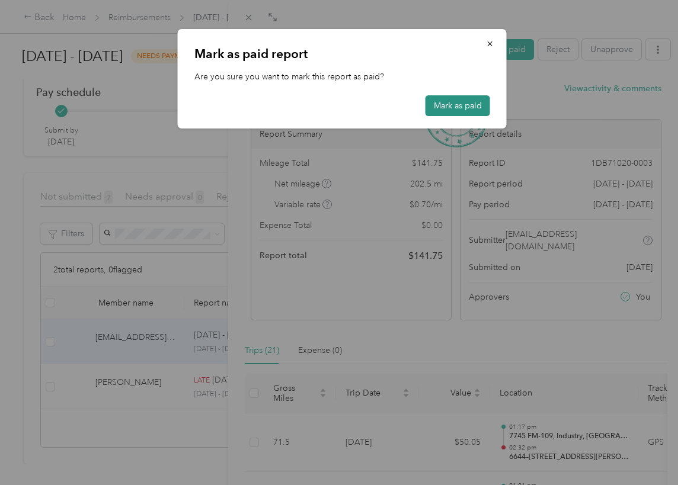
click at [479, 109] on button "Mark as paid" at bounding box center [458, 105] width 65 height 21
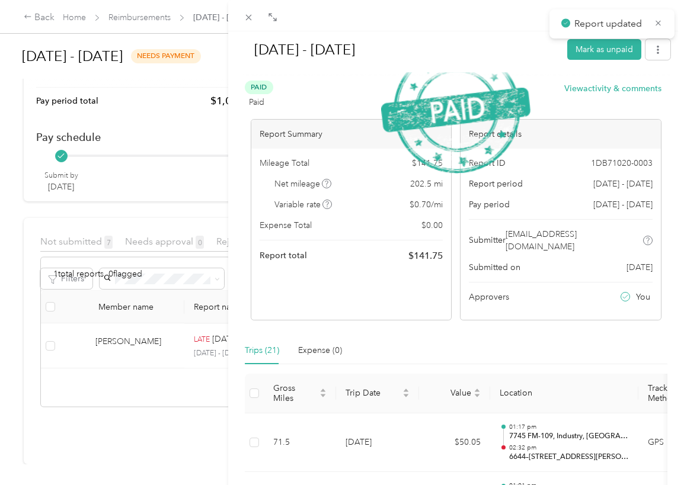
scroll to position [103, 0]
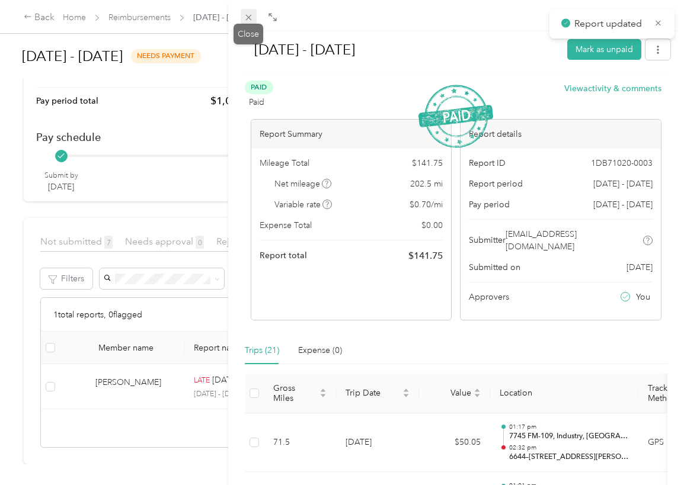
click at [248, 18] on icon at bounding box center [249, 17] width 10 height 10
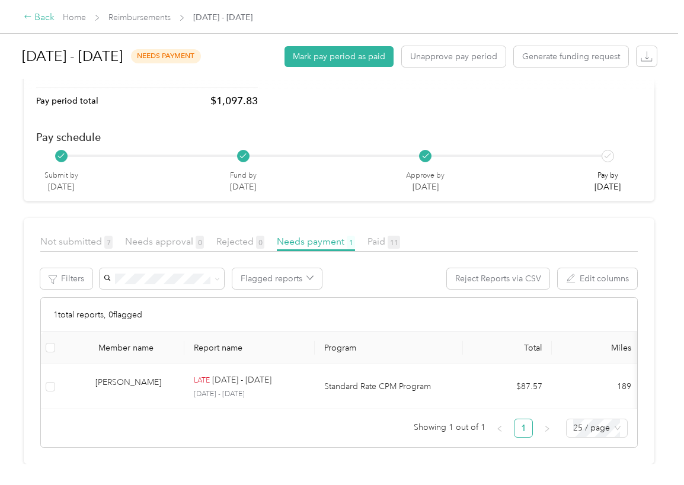
click at [31, 16] on icon at bounding box center [28, 16] width 8 height 8
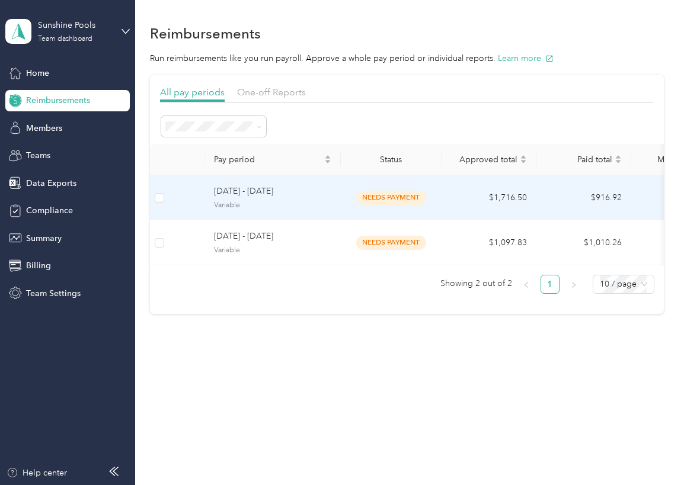
click at [296, 190] on span "[DATE] - [DATE]" at bounding box center [272, 191] width 117 height 13
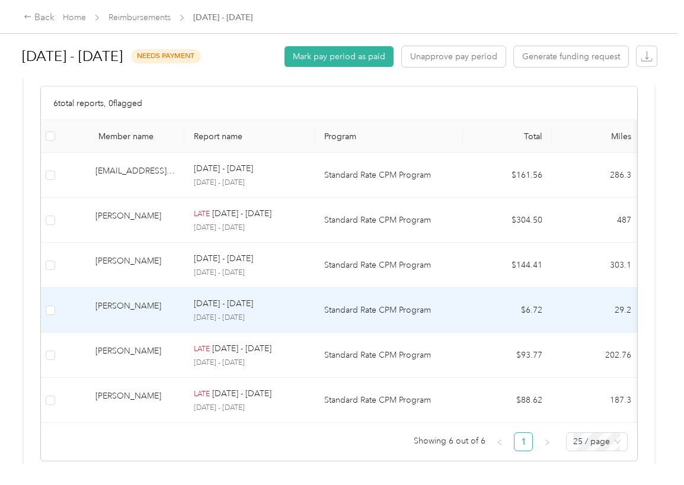
scroll to position [237, 0]
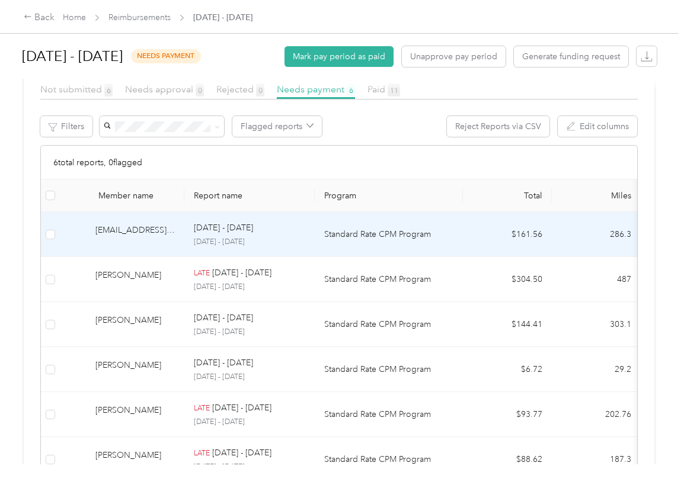
click at [154, 236] on div "[EMAIL_ADDRESS][DOMAIN_NAME]" at bounding box center [134, 234] width 79 height 21
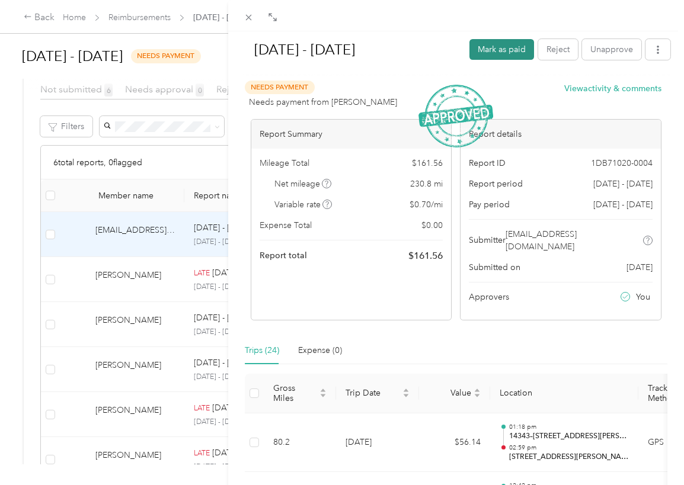
click at [504, 58] on button "Mark as paid" at bounding box center [501, 49] width 65 height 21
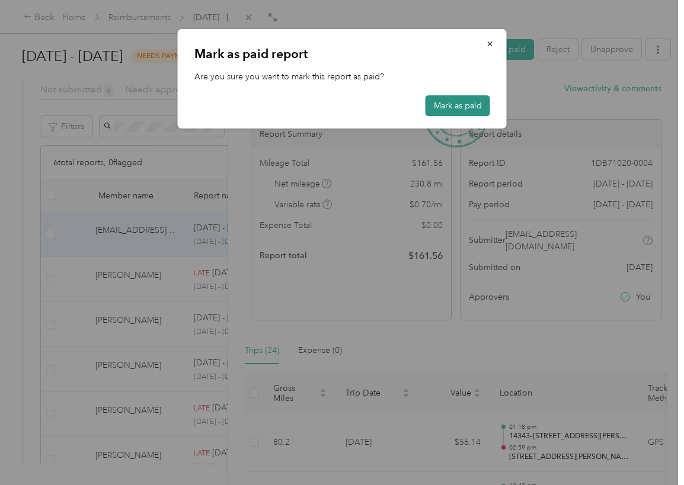
click at [461, 110] on button "Mark as paid" at bounding box center [458, 105] width 65 height 21
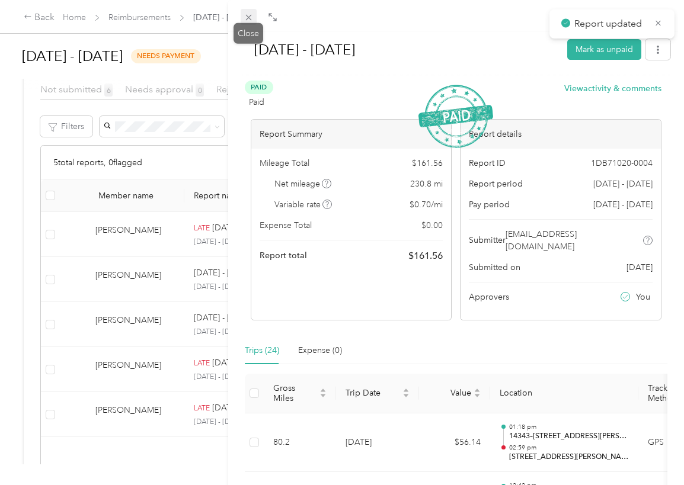
click at [247, 20] on icon at bounding box center [248, 18] width 6 height 6
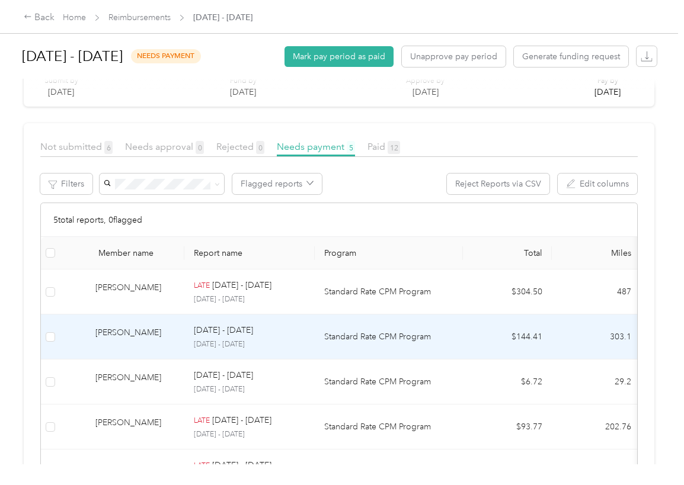
scroll to position [283, 0]
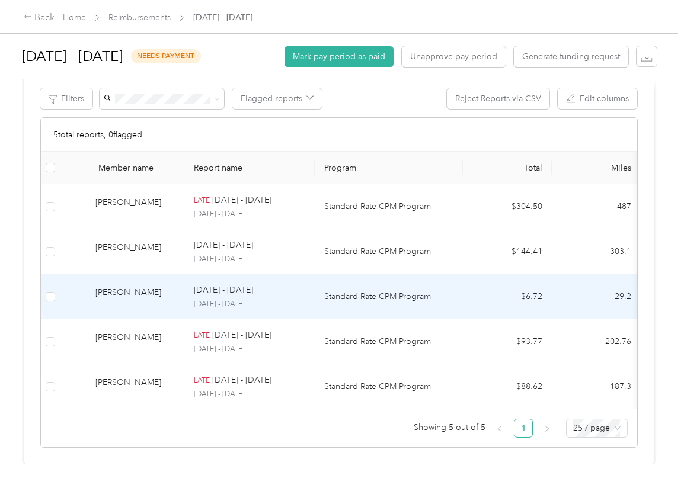
click at [130, 286] on div "[PERSON_NAME]" at bounding box center [134, 296] width 79 height 21
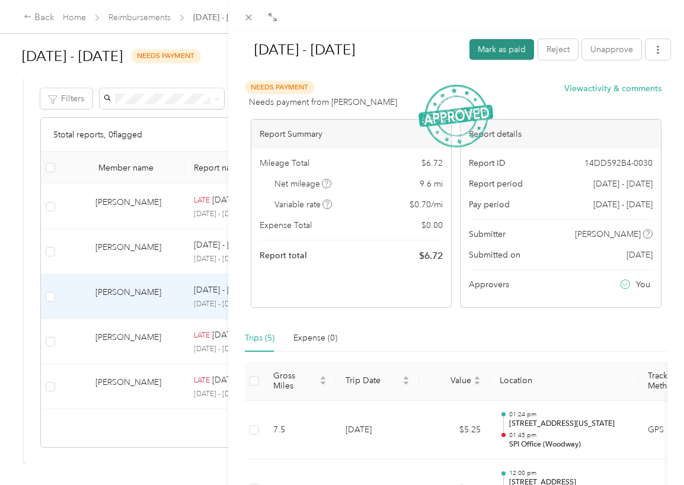
click at [495, 55] on button "Mark as paid" at bounding box center [501, 49] width 65 height 21
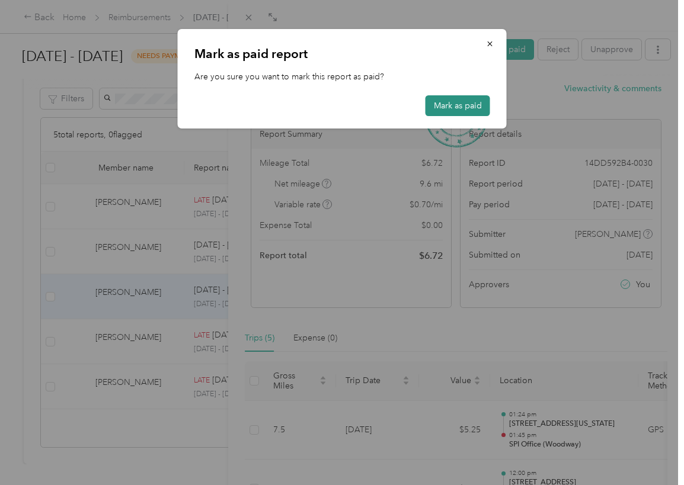
click at [477, 102] on button "Mark as paid" at bounding box center [458, 105] width 65 height 21
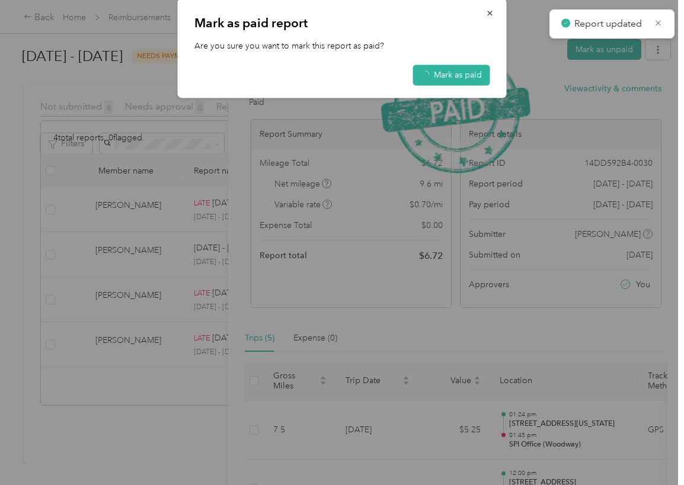
scroll to position [238, 0]
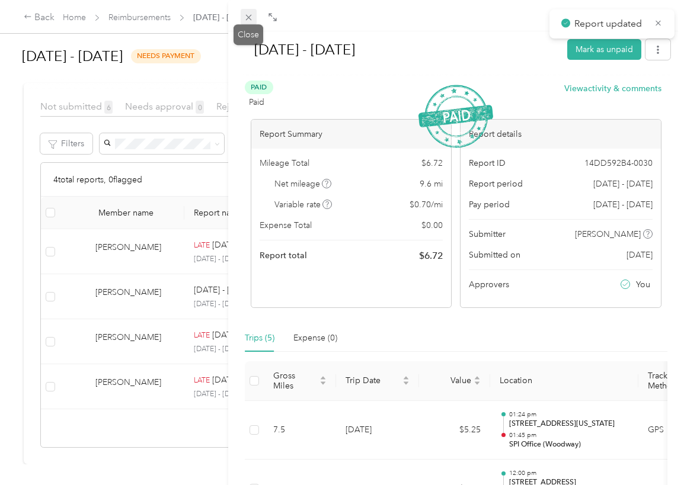
click at [250, 17] on icon at bounding box center [248, 18] width 6 height 6
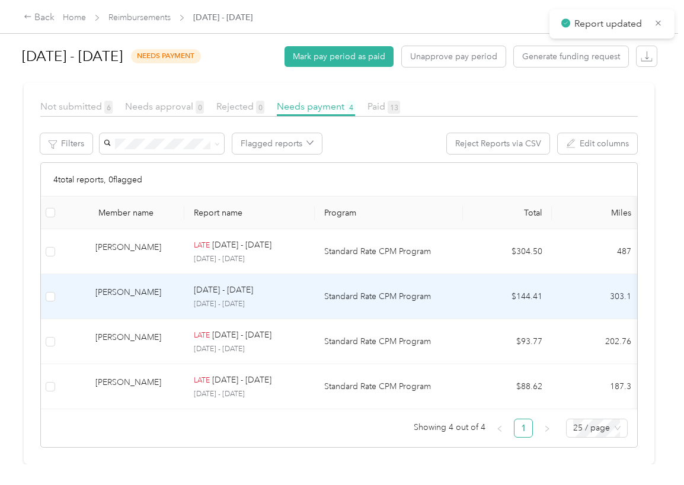
click at [111, 274] on td "[PERSON_NAME]" at bounding box center [122, 296] width 124 height 45
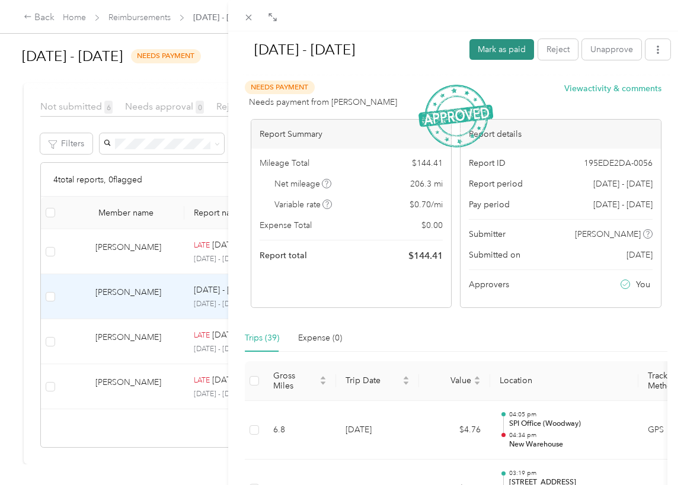
click at [495, 44] on button "Mark as paid" at bounding box center [501, 49] width 65 height 21
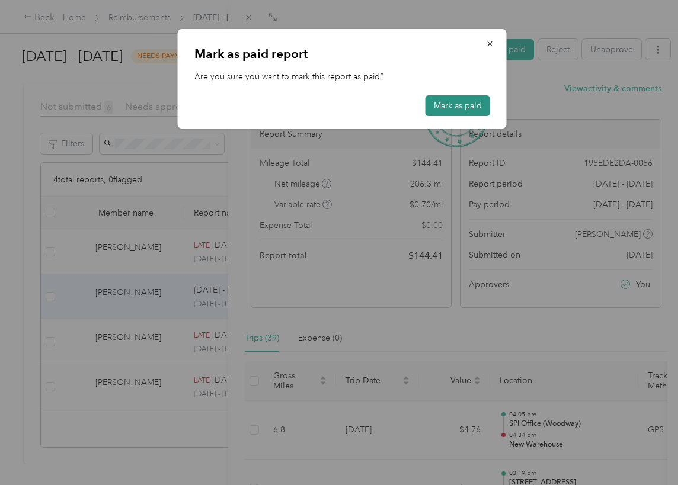
click at [463, 107] on button "Mark as paid" at bounding box center [458, 105] width 65 height 21
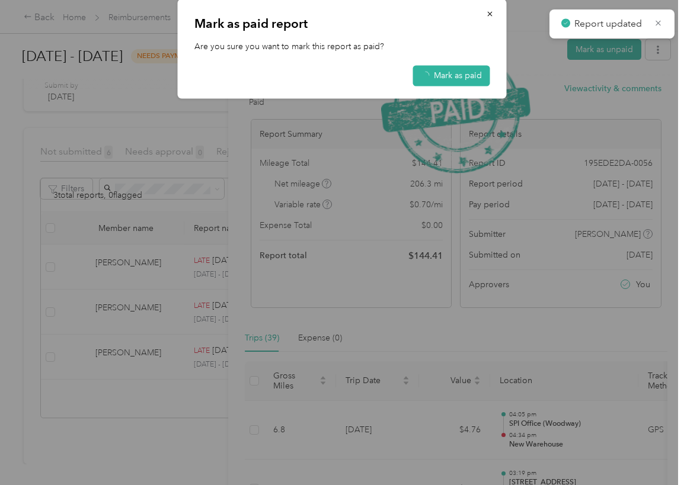
scroll to position [193, 0]
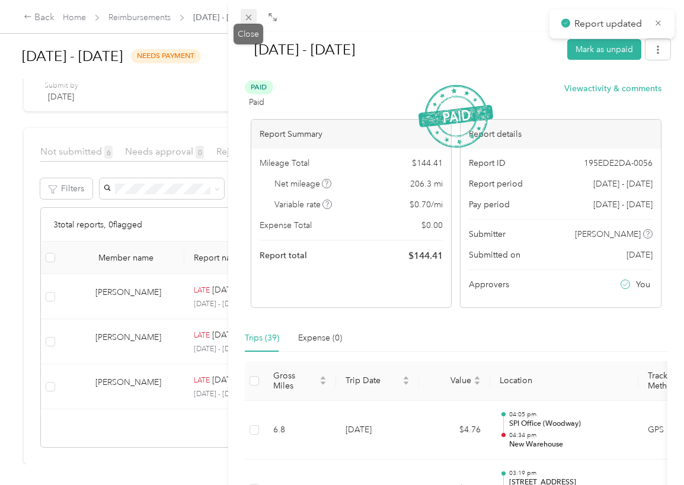
click at [249, 15] on icon at bounding box center [249, 17] width 10 height 10
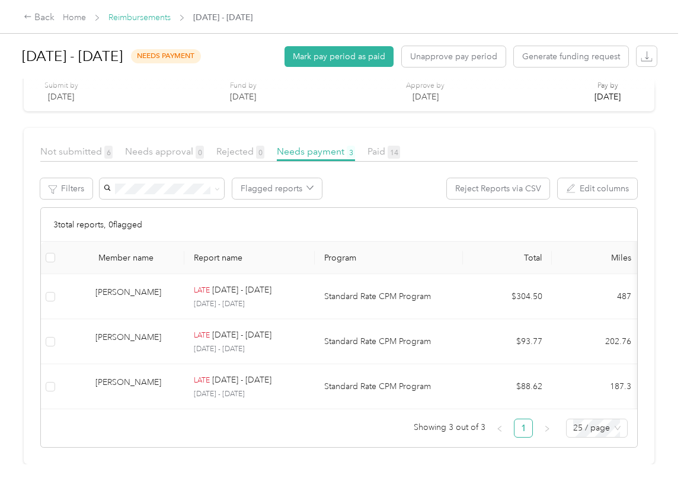
click at [141, 19] on link "Reimbursements" at bounding box center [139, 17] width 62 height 10
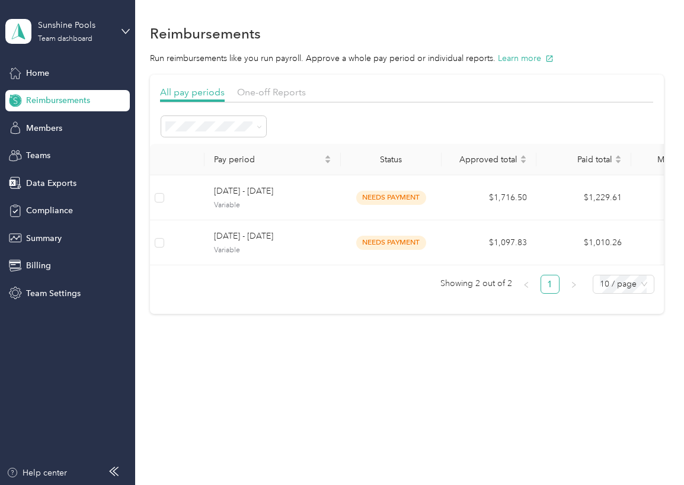
drag, startPoint x: 410, startPoint y: 425, endPoint x: 387, endPoint y: 388, distance: 43.9
click at [408, 424] on div "Reimbursements Run reimbursements like you run payroll. Approve a whole pay per…" at bounding box center [406, 242] width 543 height 485
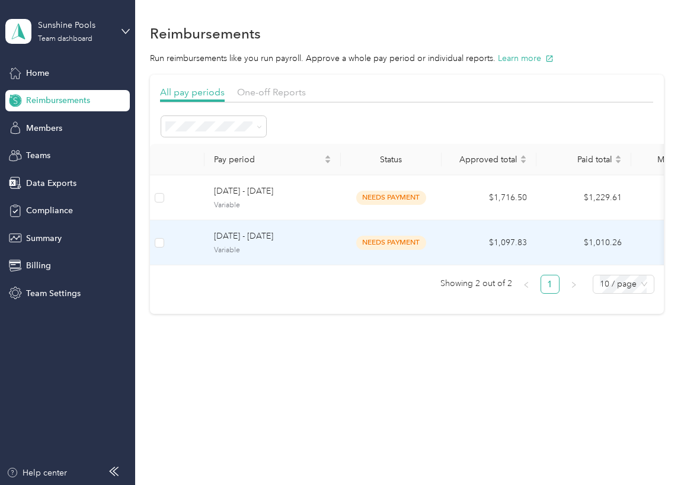
click at [318, 246] on span "Variable" at bounding box center [272, 250] width 117 height 11
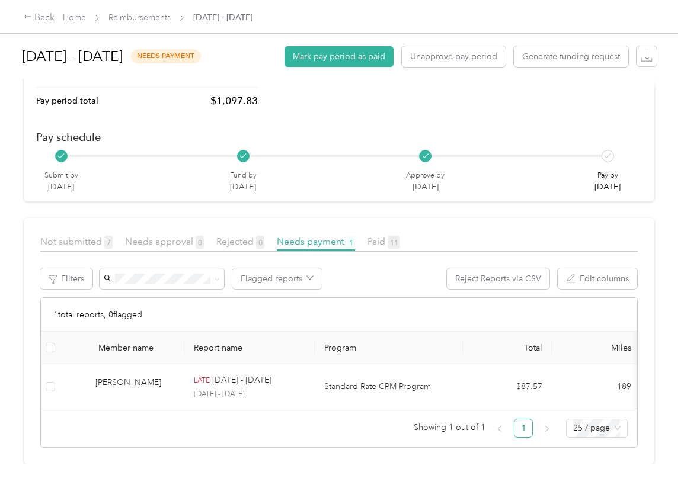
scroll to position [103, 0]
